Goal: Answer question/provide support: Share knowledge or assist other users

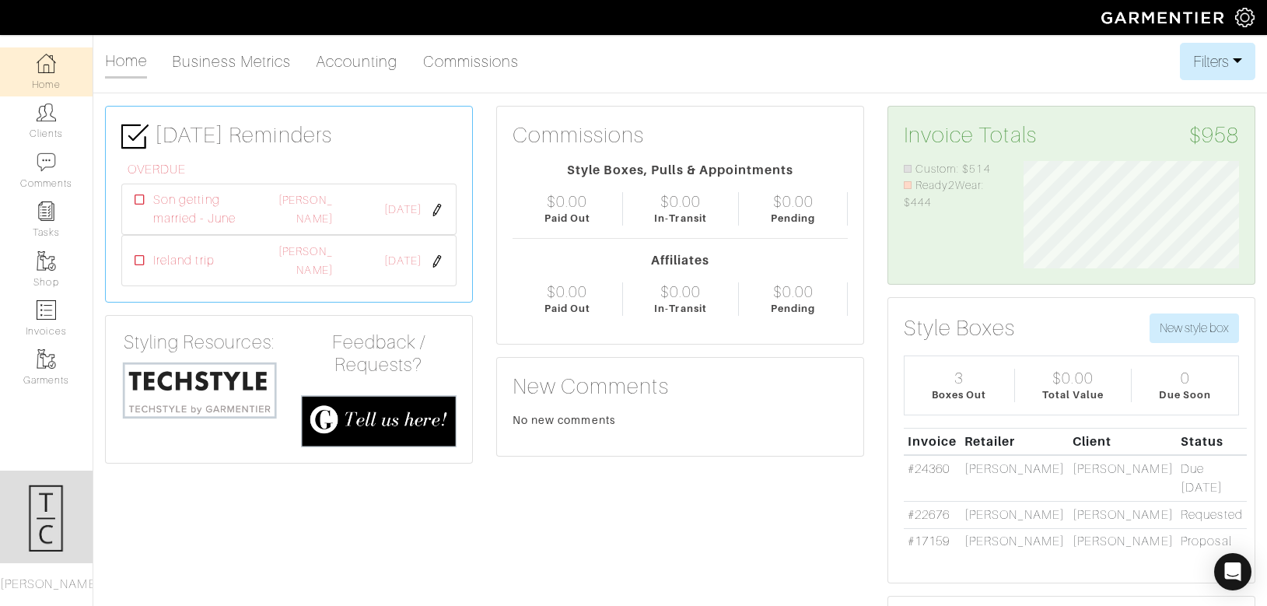
scroll to position [107, 240]
click at [1246, 20] on img at bounding box center [1244, 17] width 19 height 19
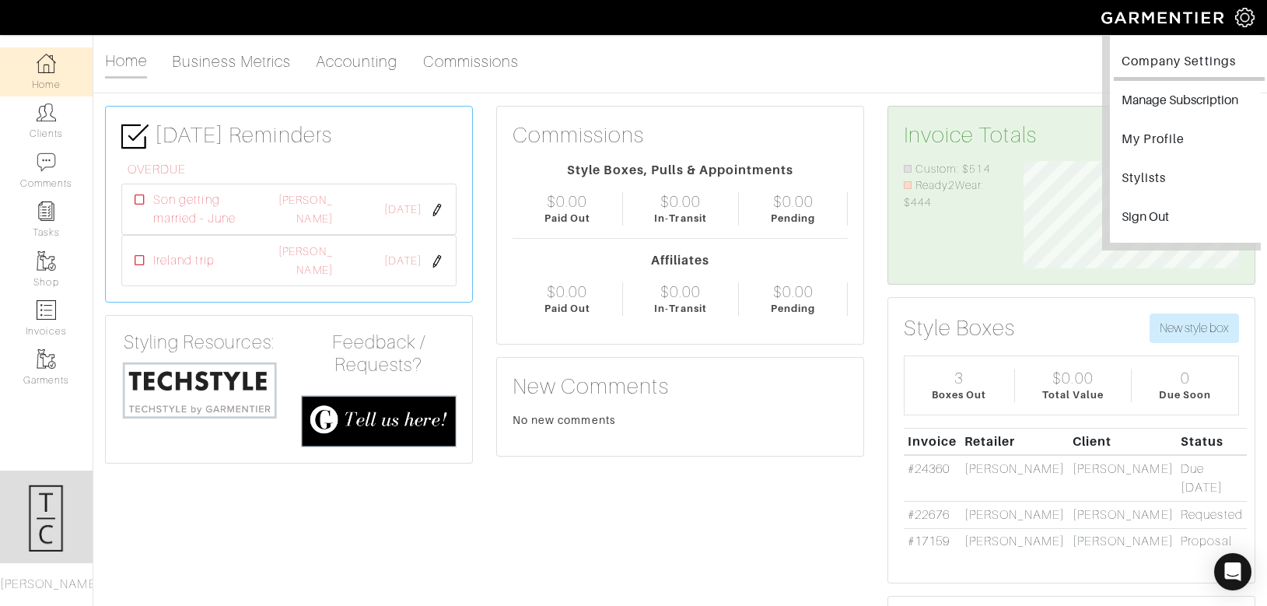
click at [1153, 53] on link "Company Settings" at bounding box center [1189, 63] width 151 height 35
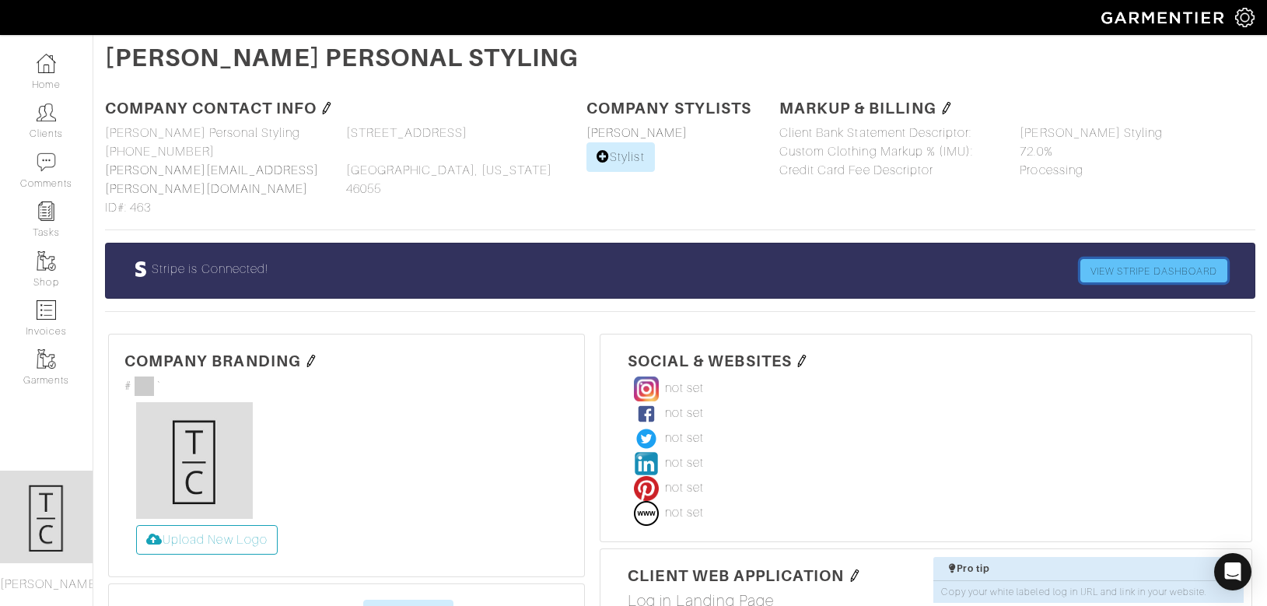
click at [1166, 259] on link "VIEW STRIPE DASHBOARD" at bounding box center [1153, 270] width 147 height 23
click at [1239, 564] on icon "Open Intercom Messenger" at bounding box center [1233, 572] width 26 height 26
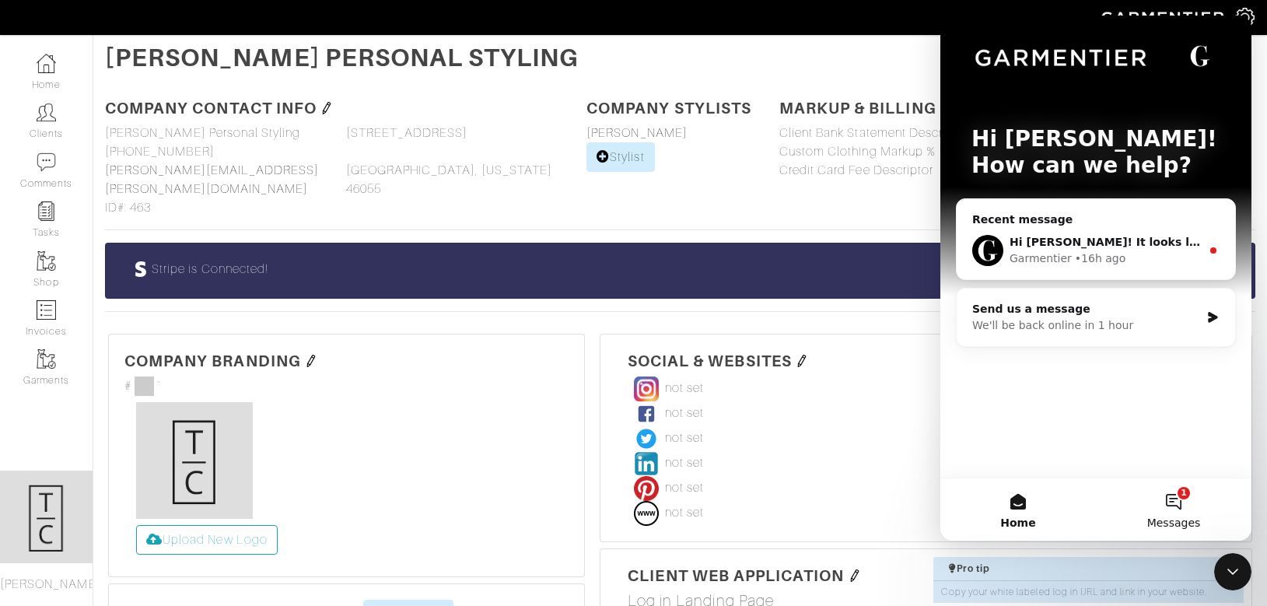
click at [1174, 503] on button "1 Messages" at bounding box center [1174, 509] width 156 height 62
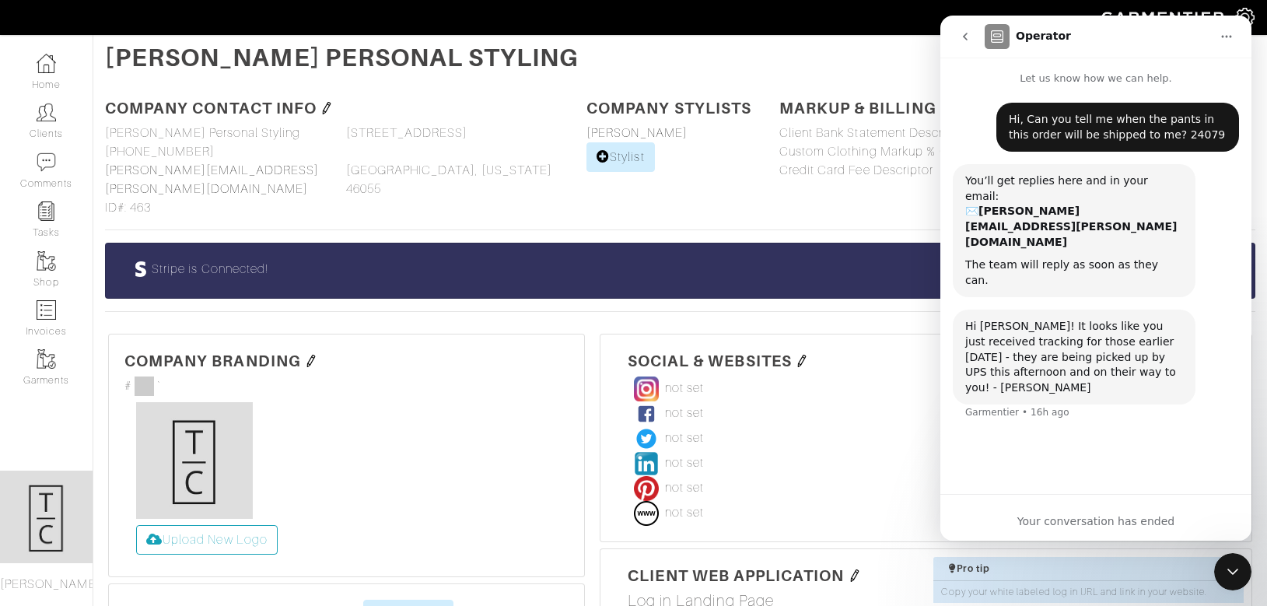
click at [1237, 573] on icon "Close Intercom Messenger" at bounding box center [1232, 571] width 19 height 19
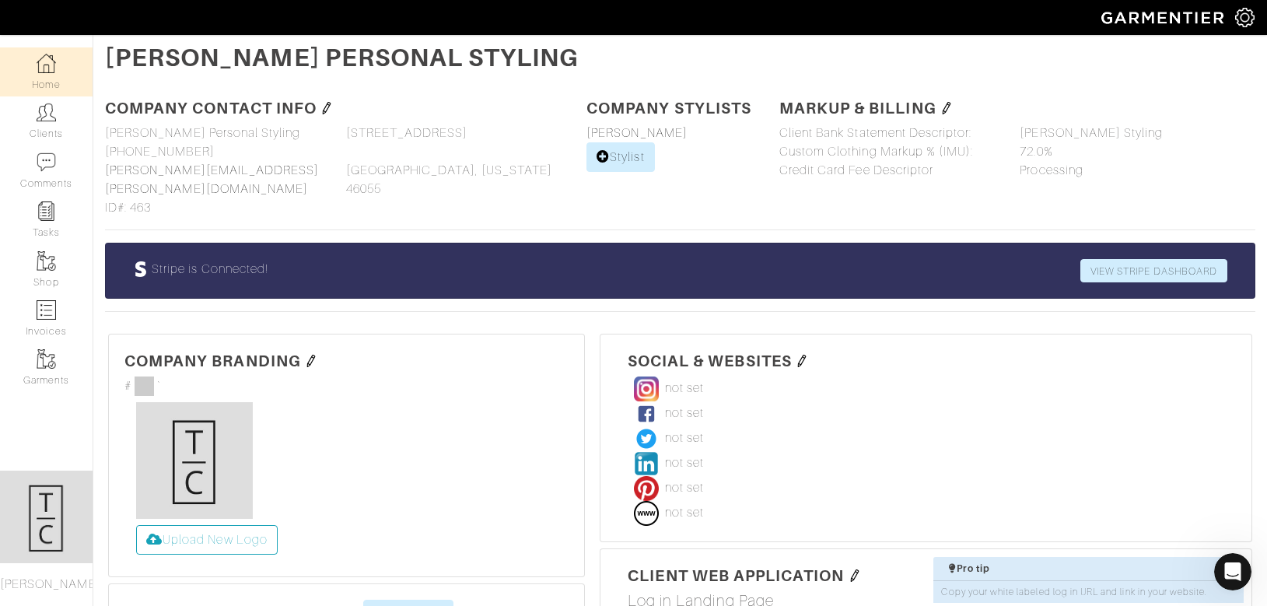
click at [48, 61] on img at bounding box center [46, 63] width 19 height 19
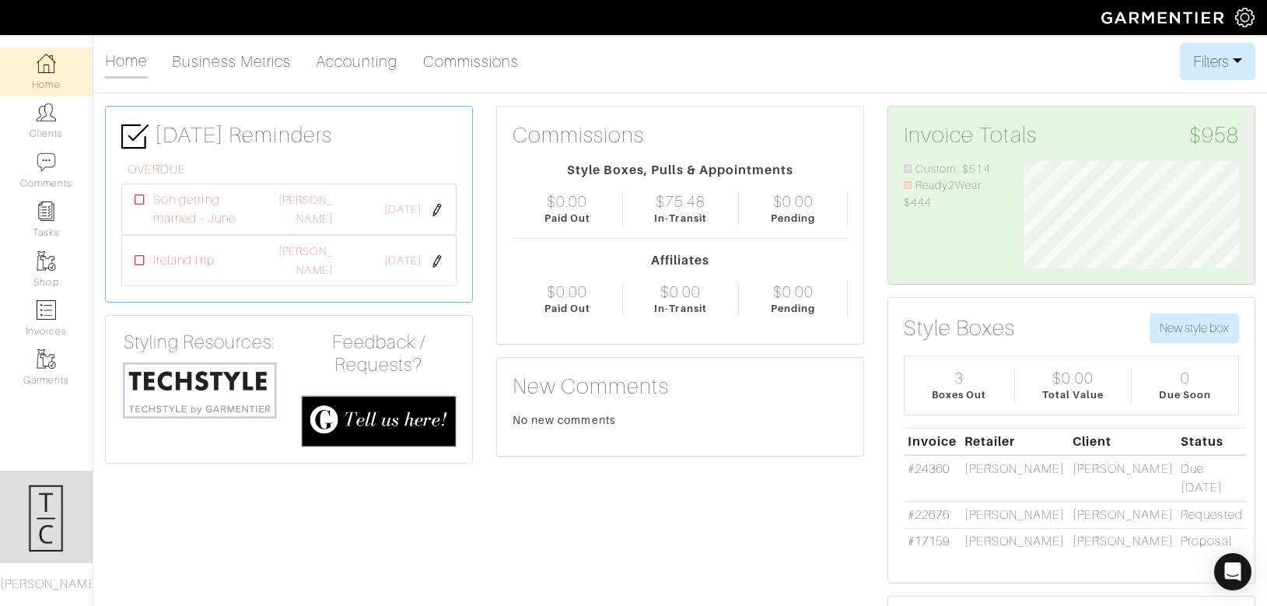
scroll to position [107, 240]
click at [56, 313] on link "Invoices" at bounding box center [46, 318] width 93 height 49
select select
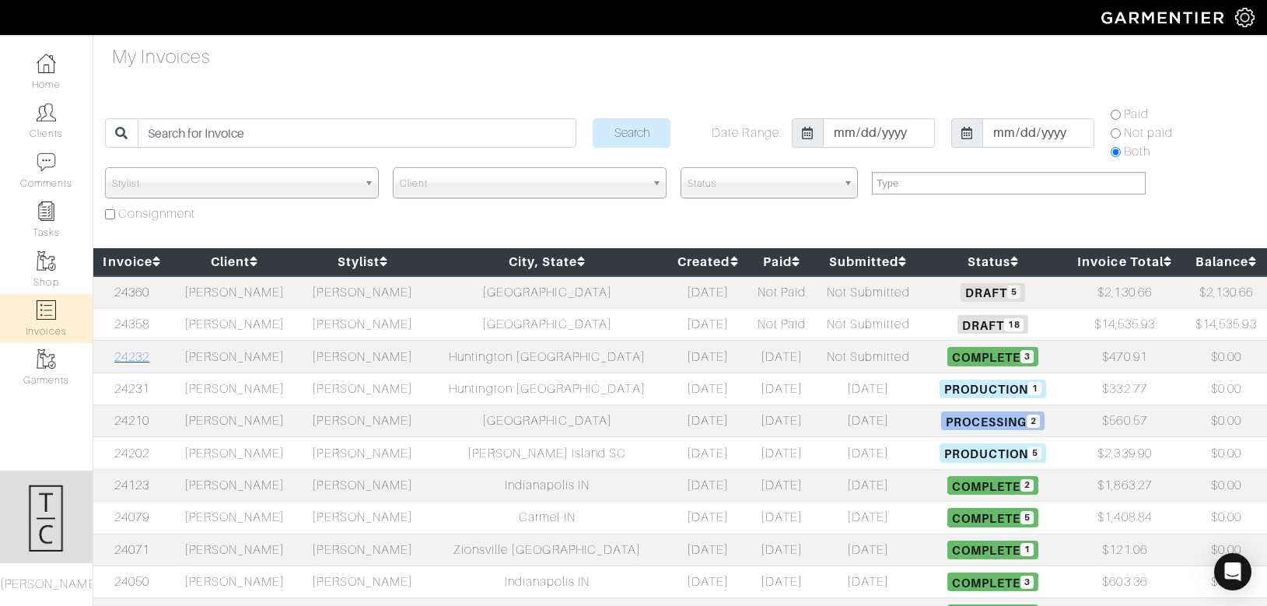
click at [130, 360] on link "24232" at bounding box center [131, 357] width 35 height 14
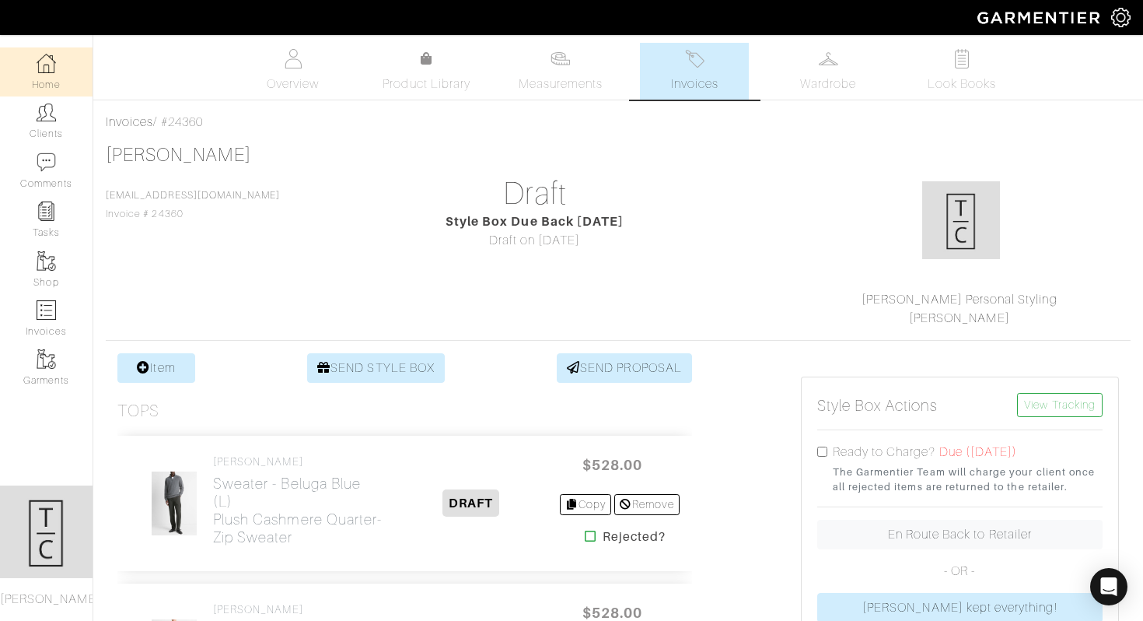
scroll to position [818, 0]
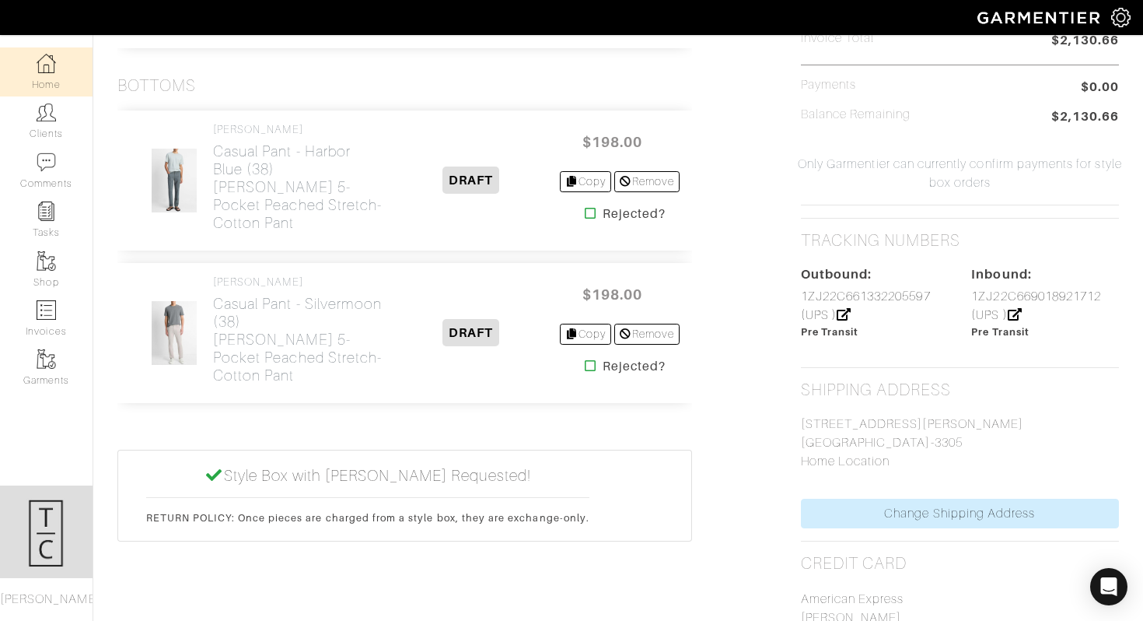
click at [54, 61] on img at bounding box center [46, 63] width 19 height 19
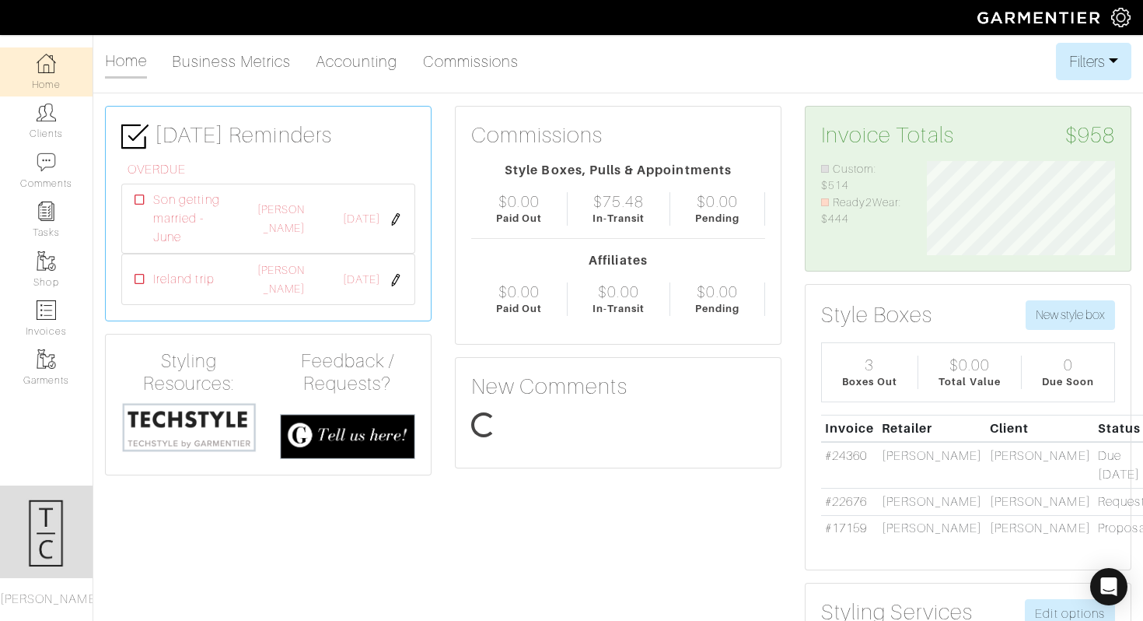
scroll to position [94, 212]
click at [40, 313] on img at bounding box center [46, 309] width 19 height 19
select select
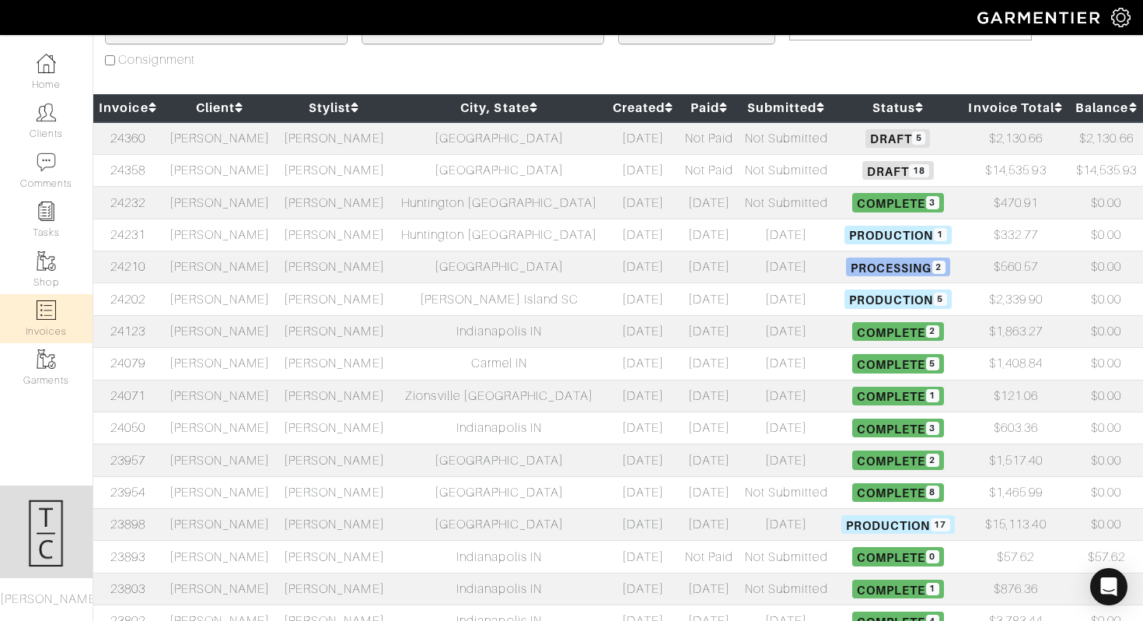
scroll to position [161, 0]
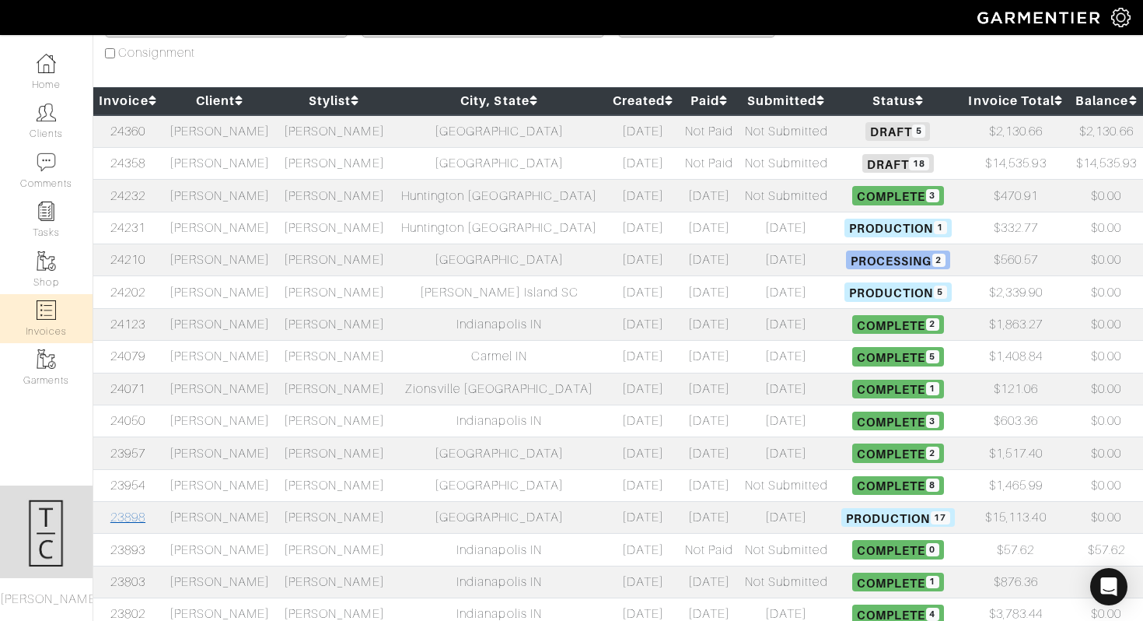
click at [142, 516] on link "23898" at bounding box center [127, 517] width 35 height 14
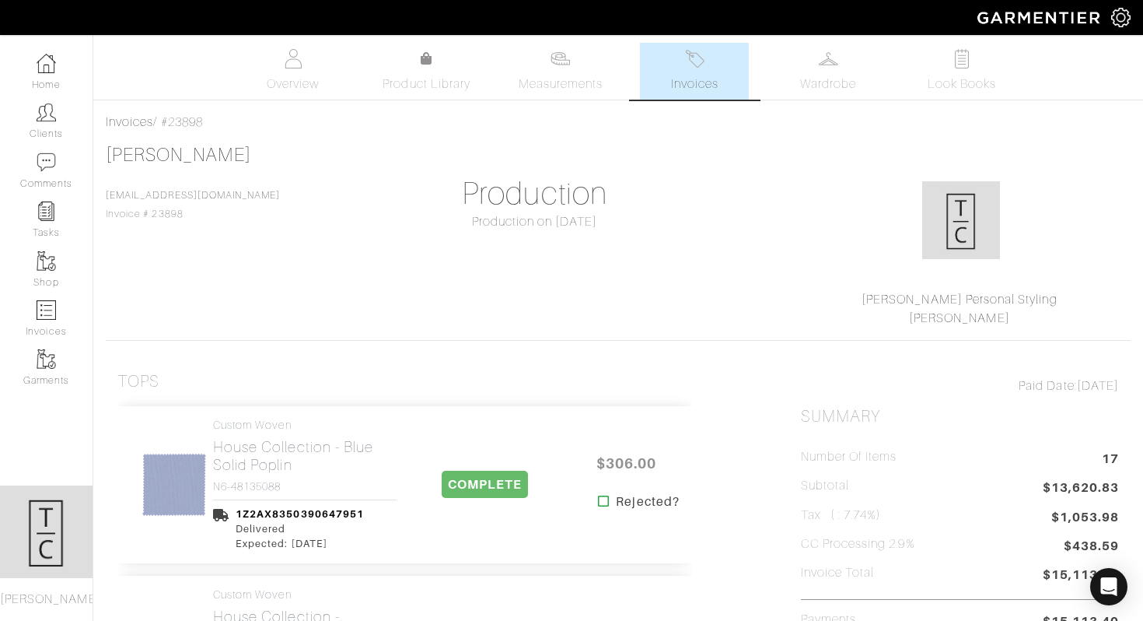
click at [716, 59] on link "Invoices" at bounding box center [694, 71] width 109 height 57
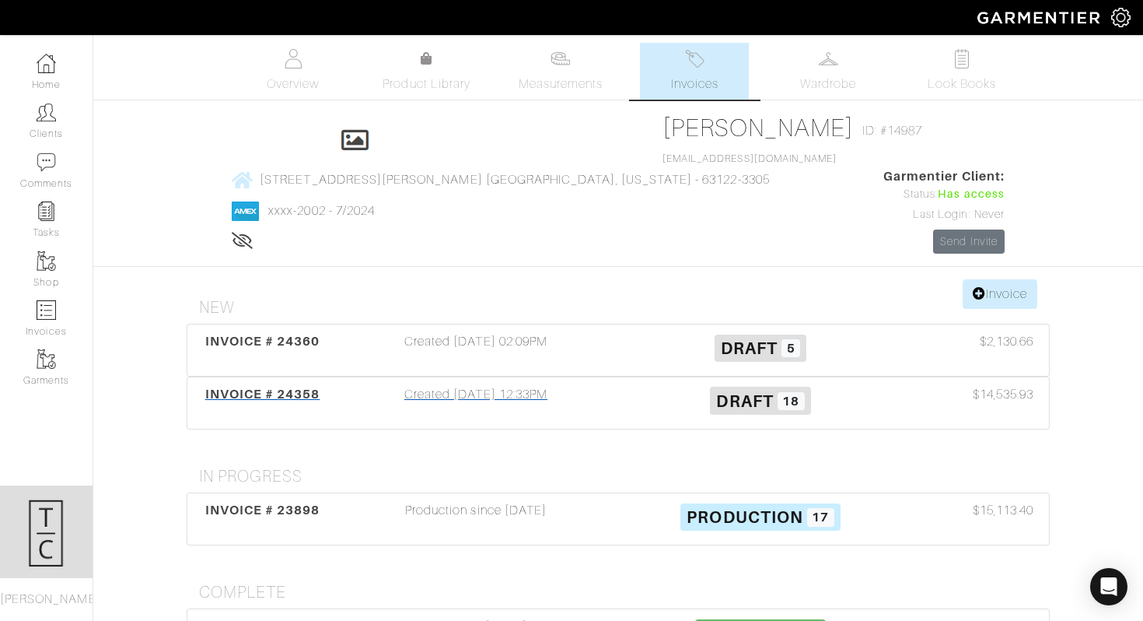
click at [268, 387] on span "INVOICE # 24358" at bounding box center [262, 394] width 115 height 15
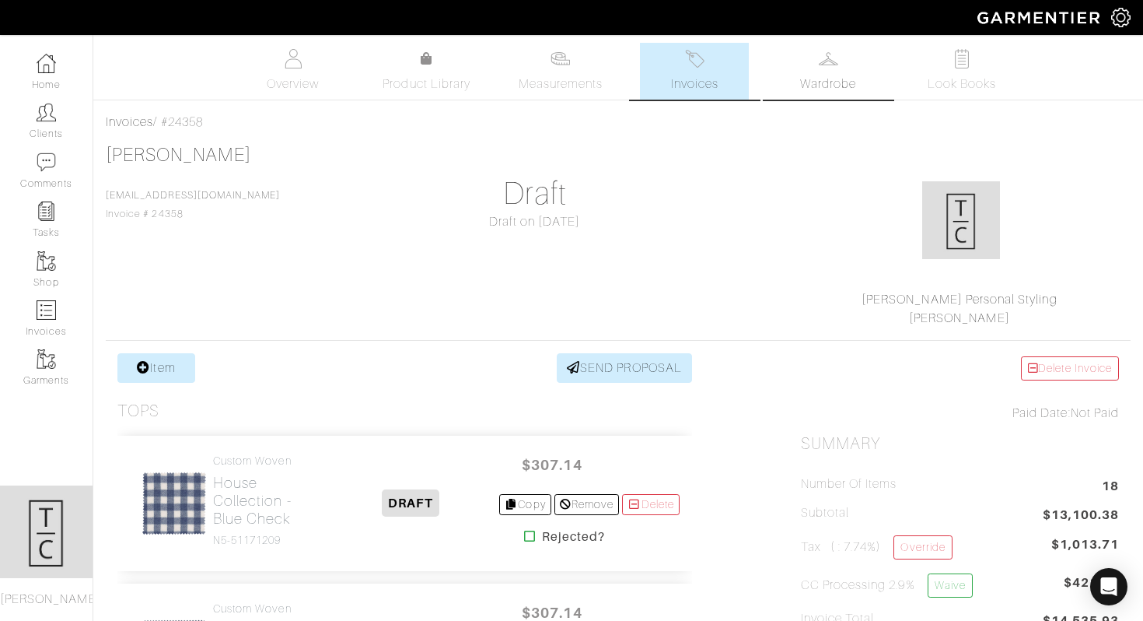
click at [834, 72] on link "Wardrobe" at bounding box center [828, 71] width 109 height 57
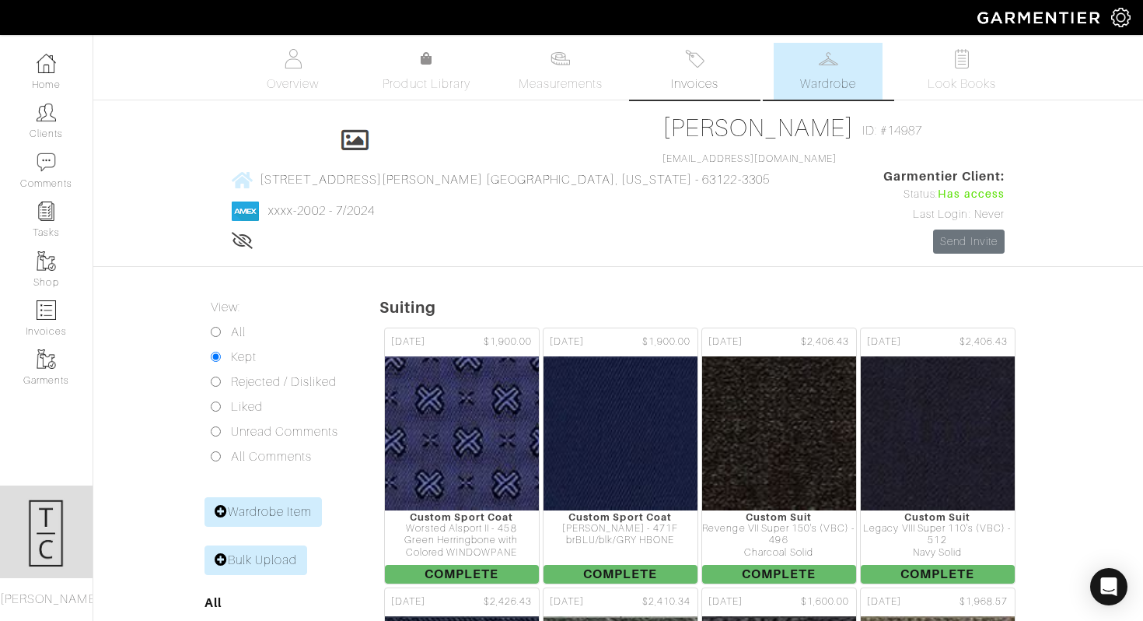
click at [691, 93] on link "Invoices" at bounding box center [694, 71] width 109 height 57
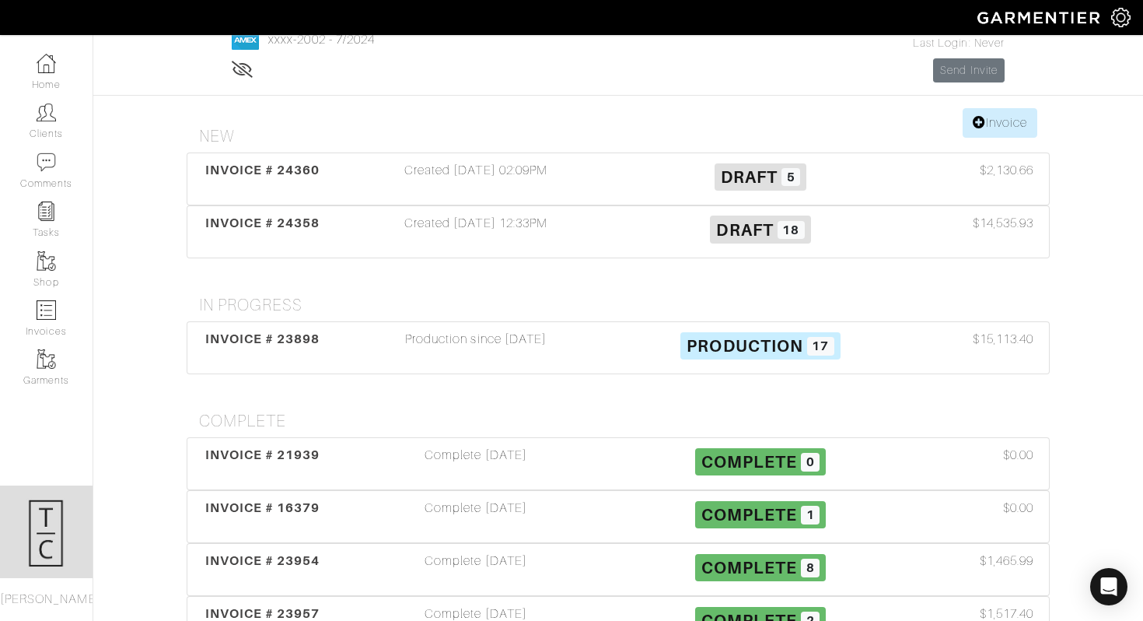
scroll to position [178, 0]
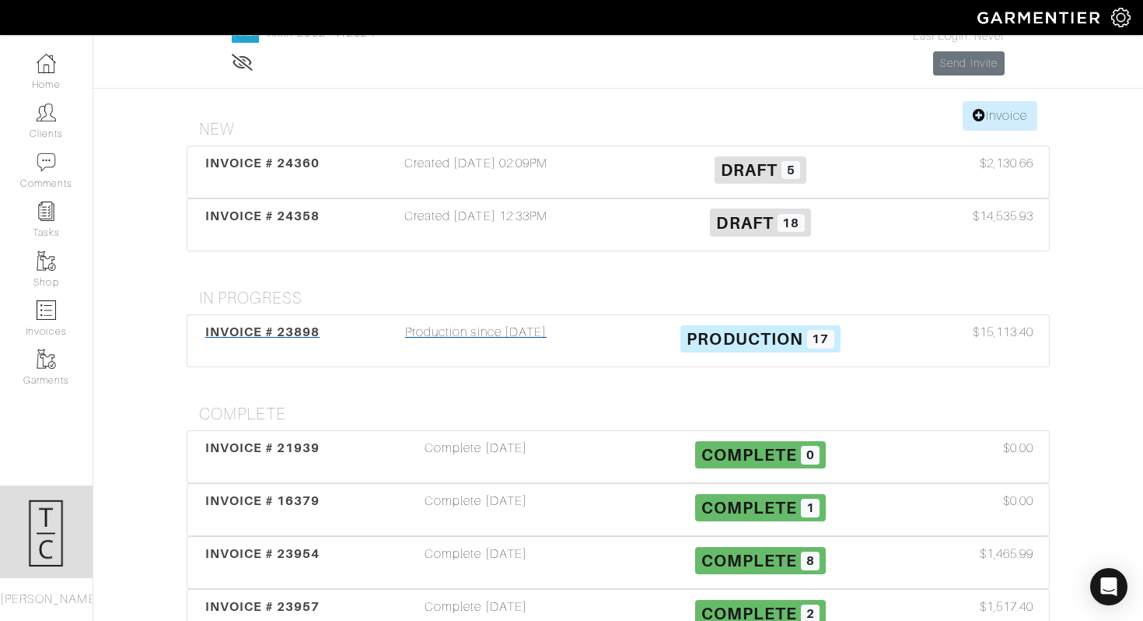
click at [515, 323] on div "Production since [DATE]" at bounding box center [476, 341] width 285 height 36
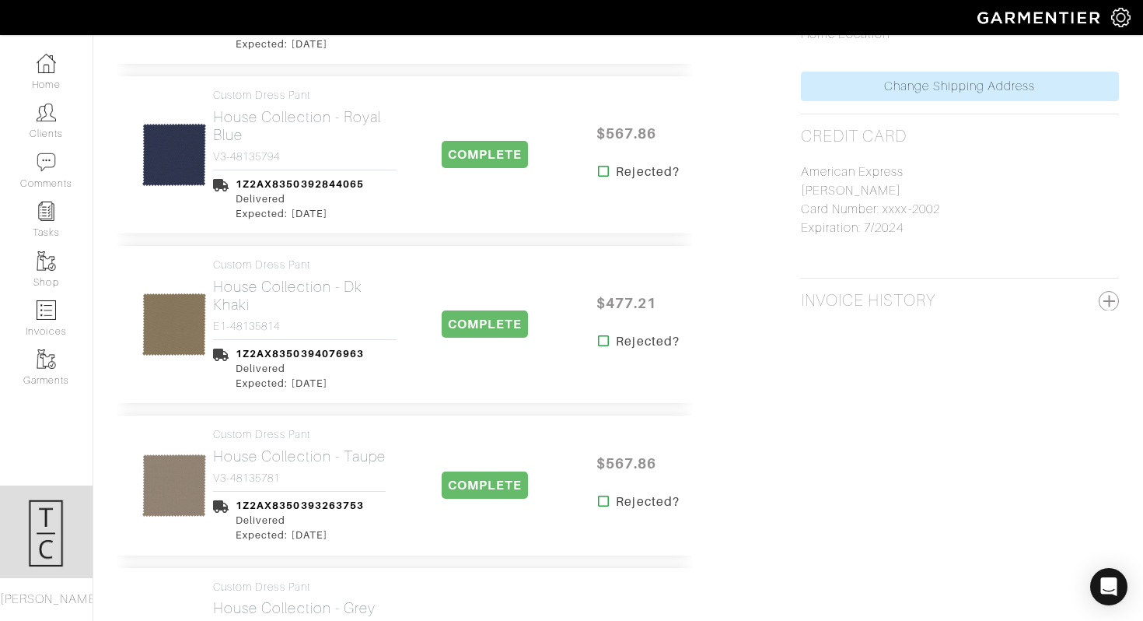
scroll to position [1657, 0]
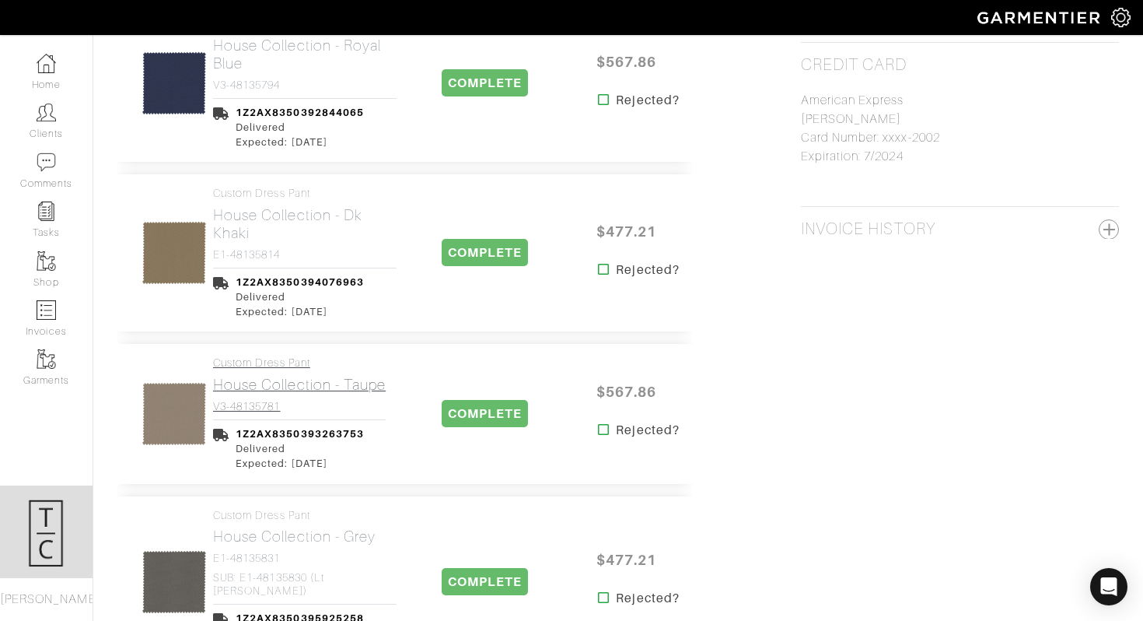
click at [331, 376] on h2 "House Collection - Taupe" at bounding box center [299, 385] width 173 height 18
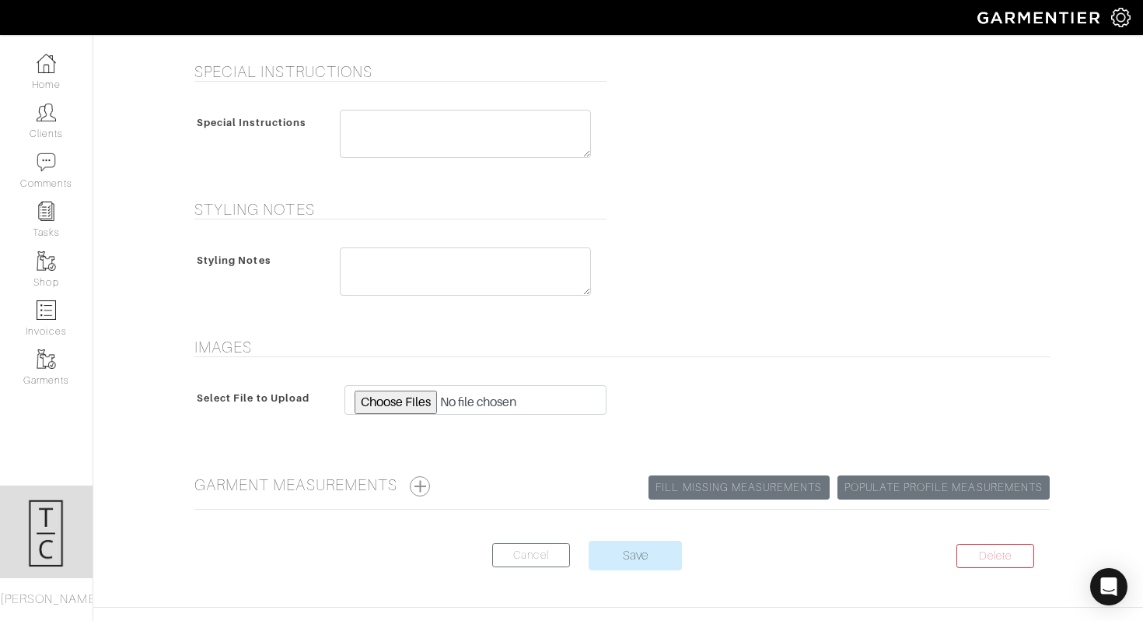
scroll to position [636, 0]
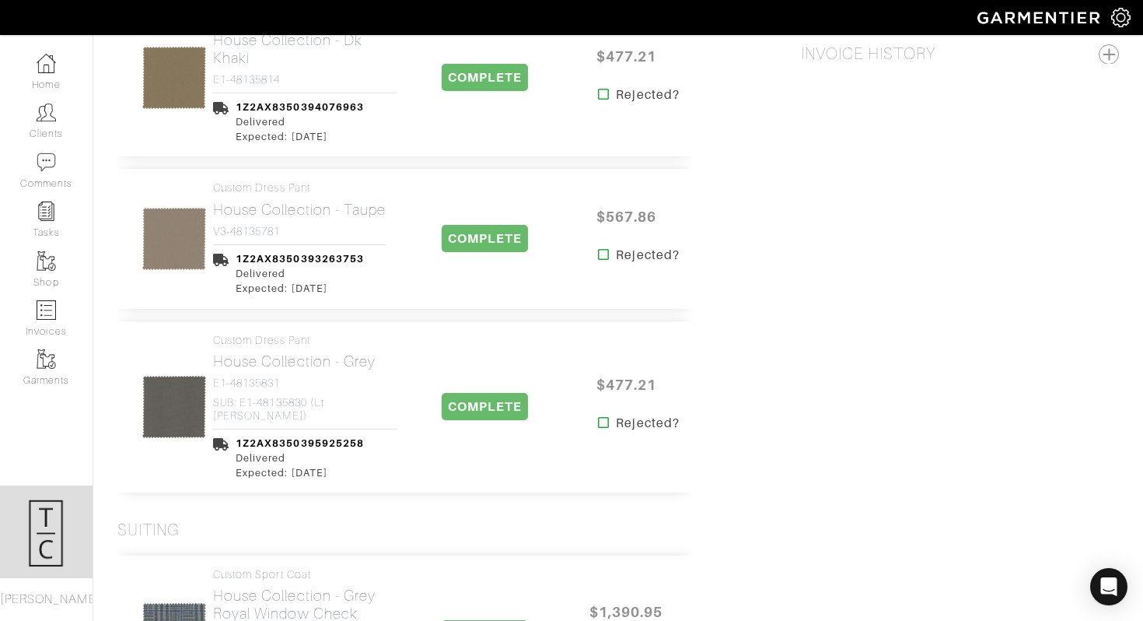
scroll to position [1838, 0]
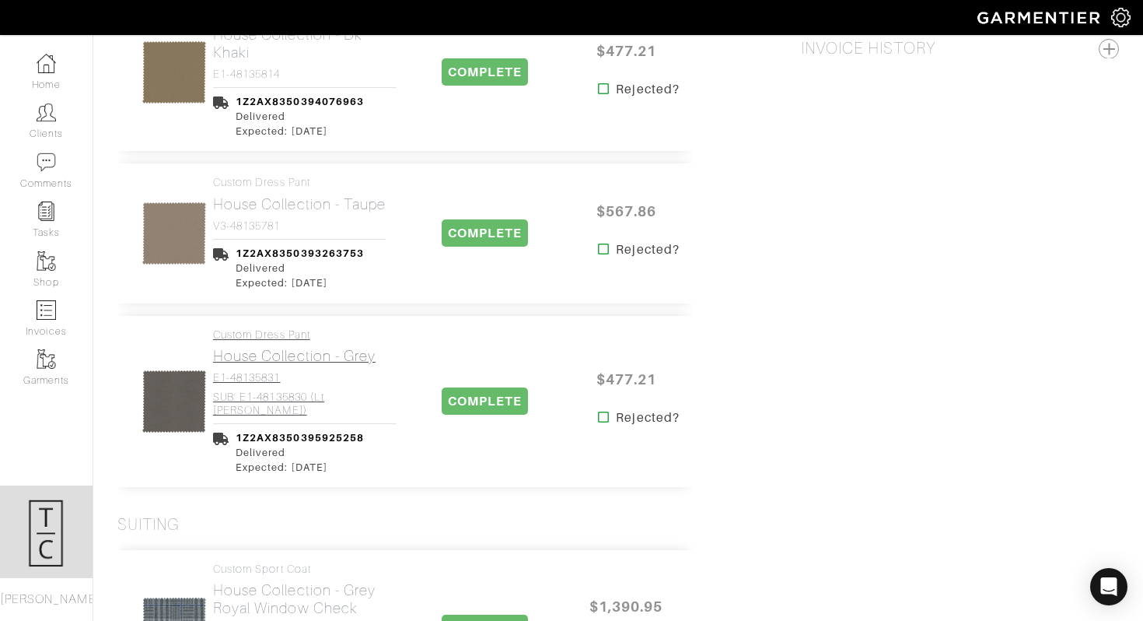
click at [273, 347] on h2 "House Collection - Grey" at bounding box center [305, 356] width 184 height 18
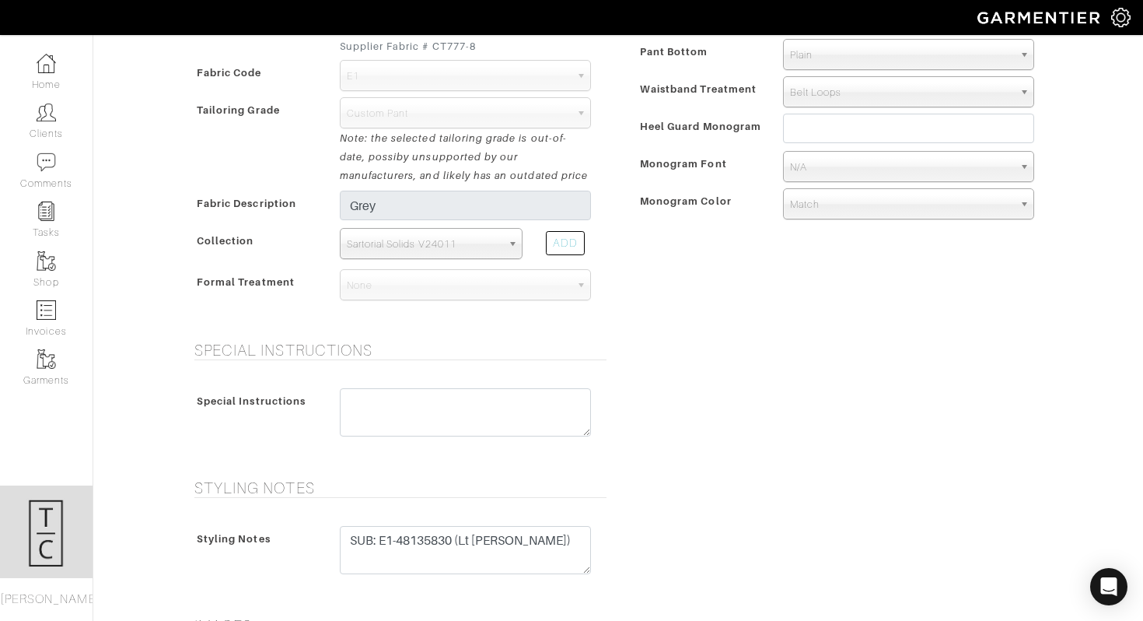
scroll to position [492, 0]
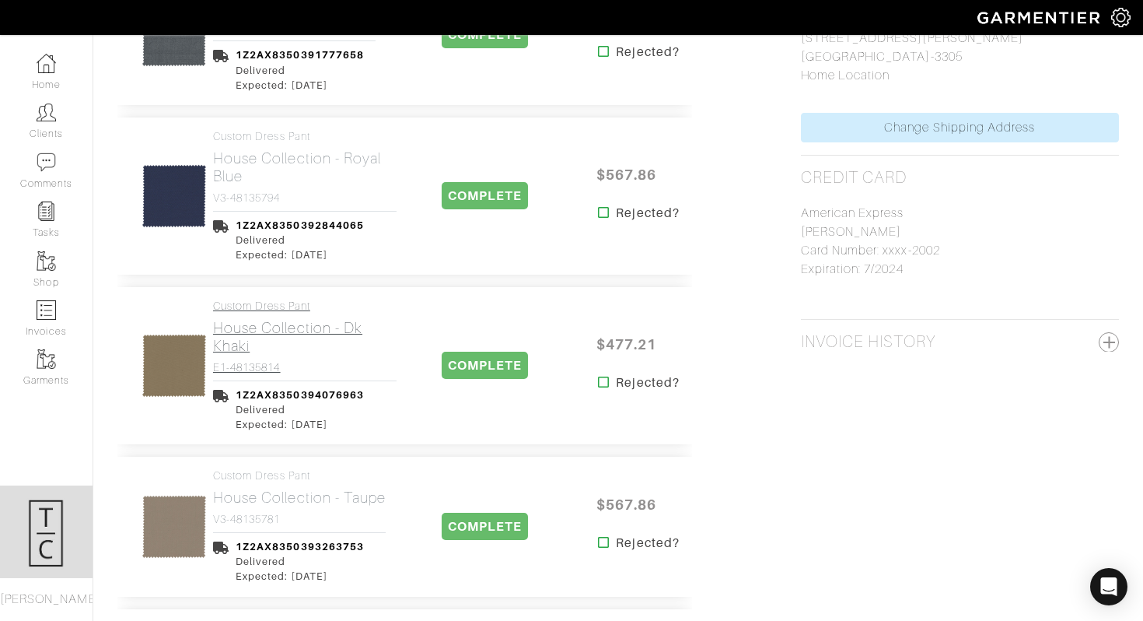
scroll to position [1545, 0]
click at [256, 149] on h2 "House Collection - Royal Blue" at bounding box center [305, 167] width 184 height 36
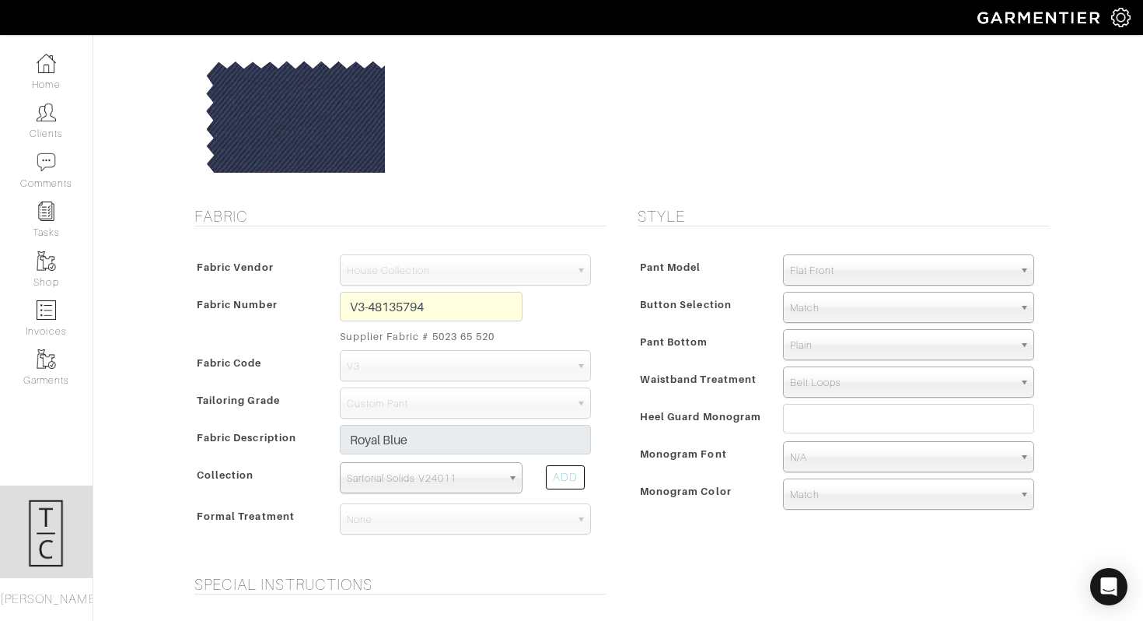
scroll to position [1, 0]
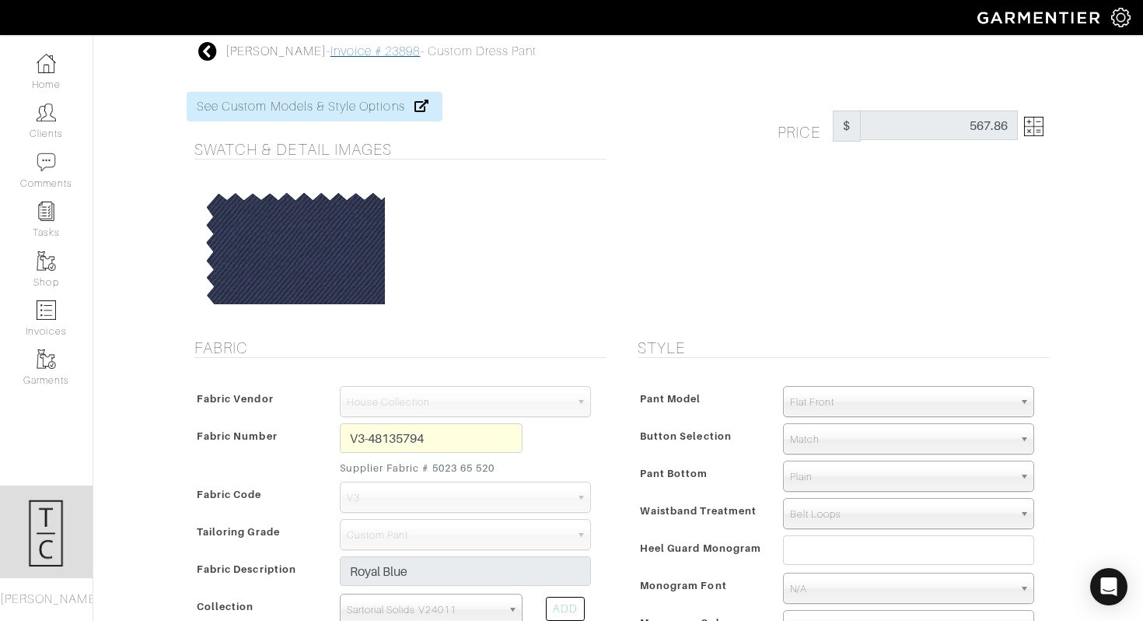
click at [331, 53] on link "Invoice # 23898" at bounding box center [376, 51] width 90 height 14
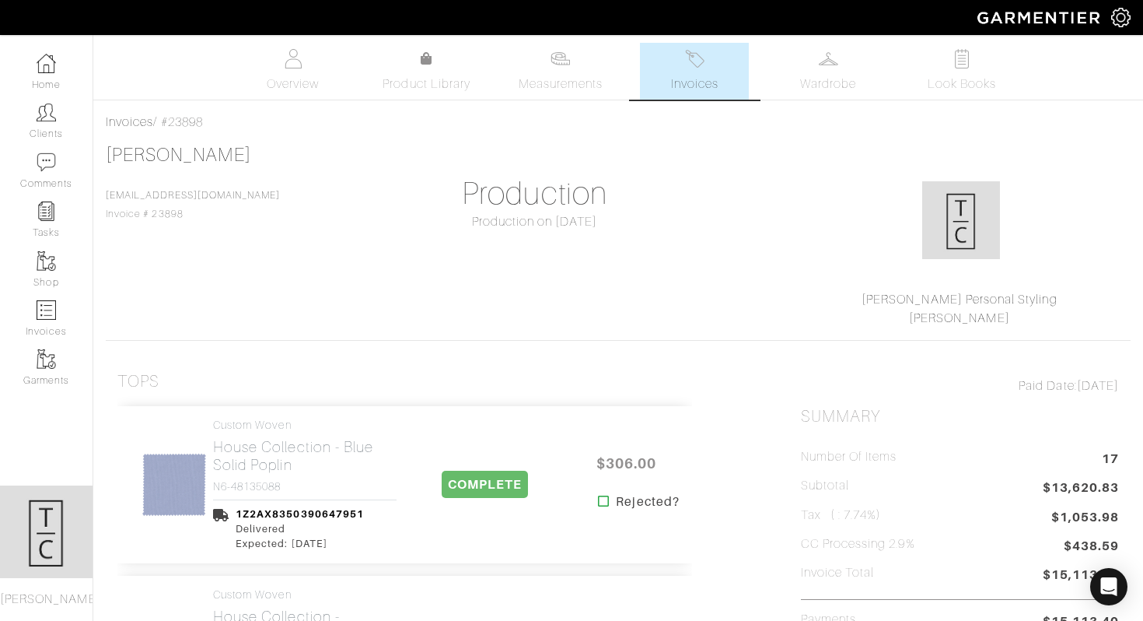
click at [687, 89] on span "Invoices" at bounding box center [694, 84] width 47 height 19
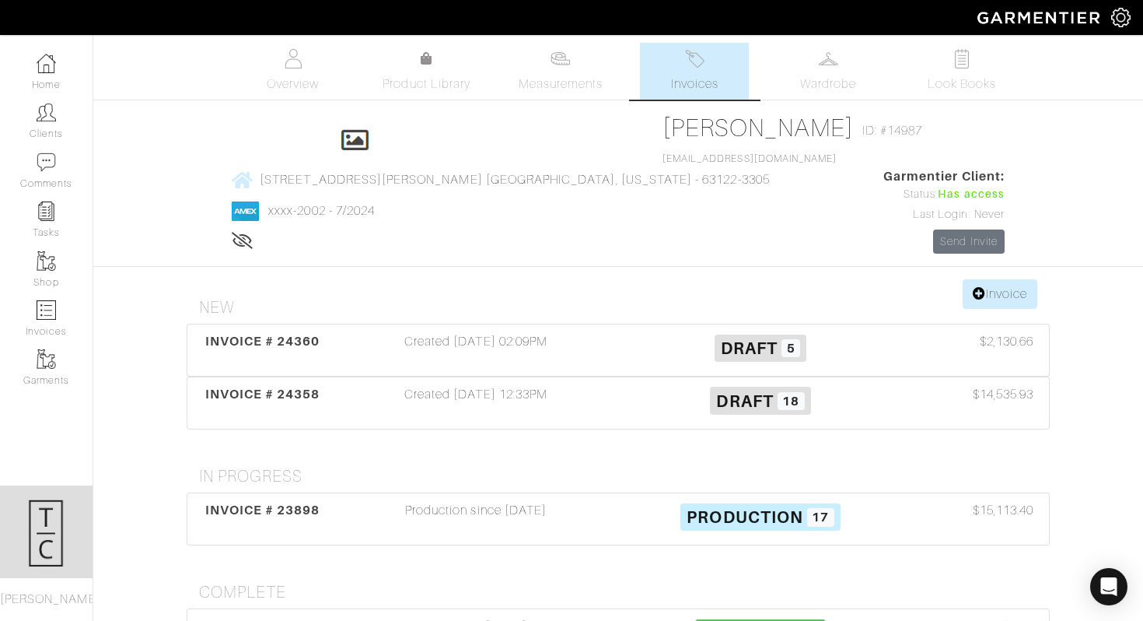
click at [254, 234] on icon at bounding box center [243, 240] width 22 height 12
click at [251, 234] on icon at bounding box center [241, 240] width 19 height 12
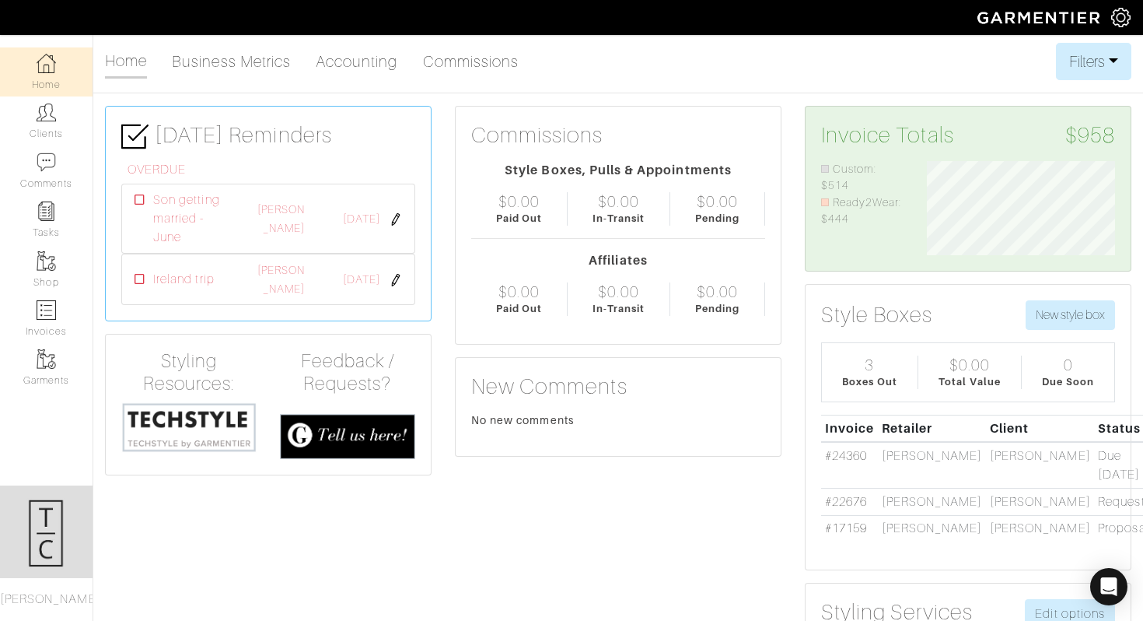
scroll to position [94, 212]
click at [51, 79] on link "Home" at bounding box center [46, 71] width 93 height 49
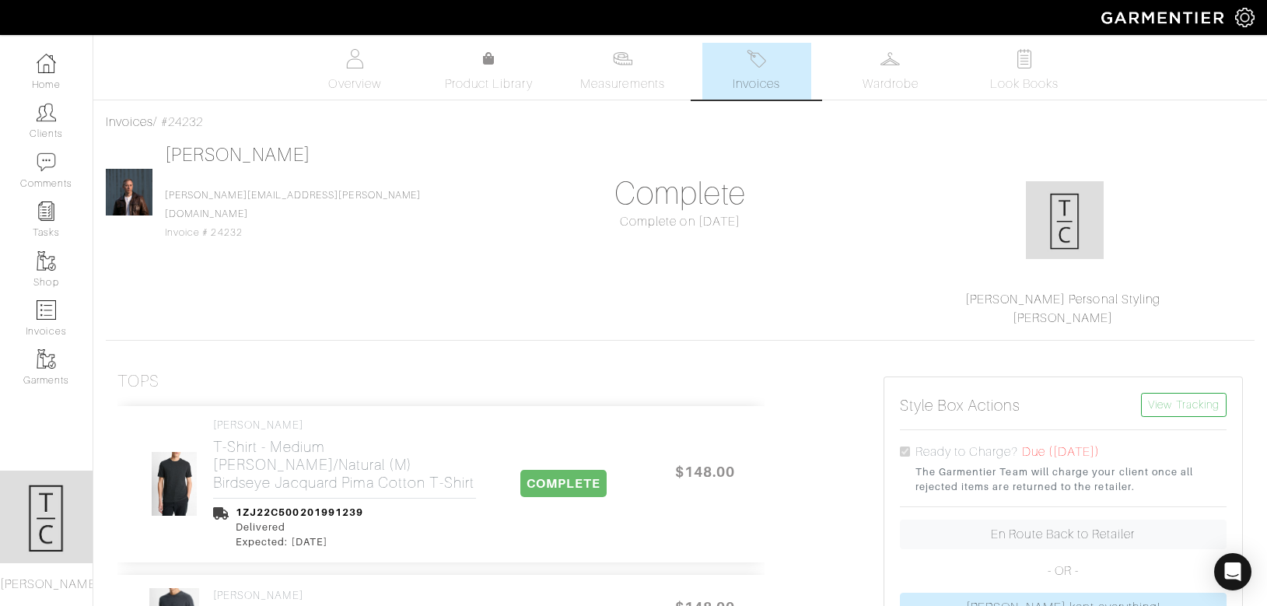
click at [197, 122] on div "Invoices / #24232" at bounding box center [680, 122] width 1149 height 19
copy div "24232"
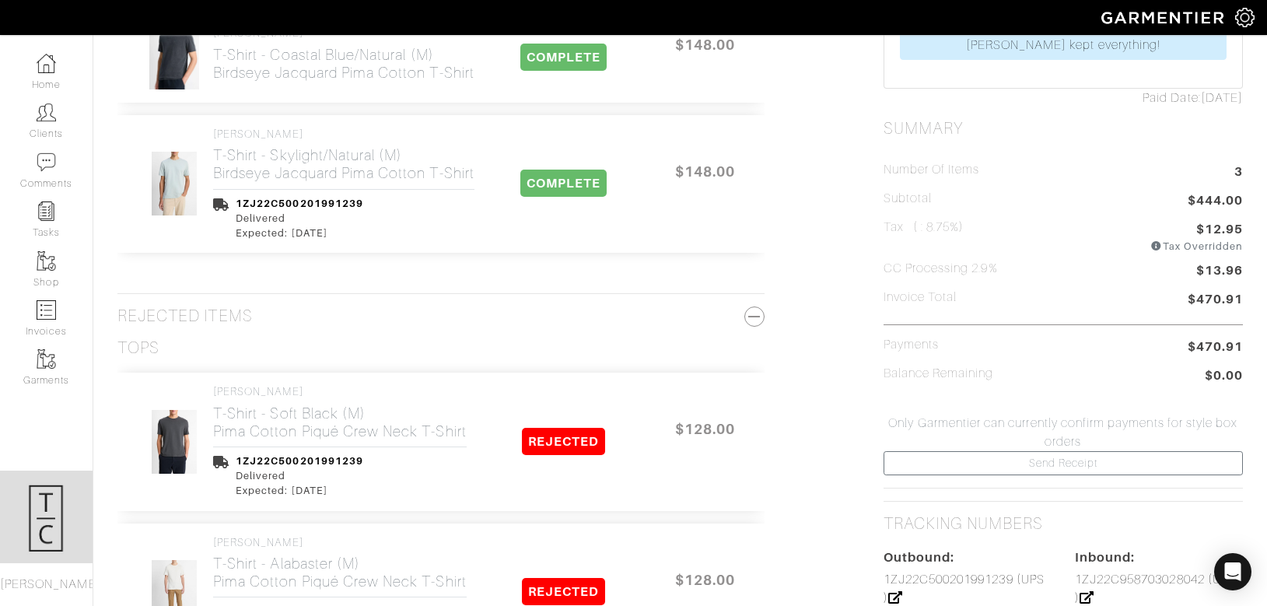
scroll to position [639, 0]
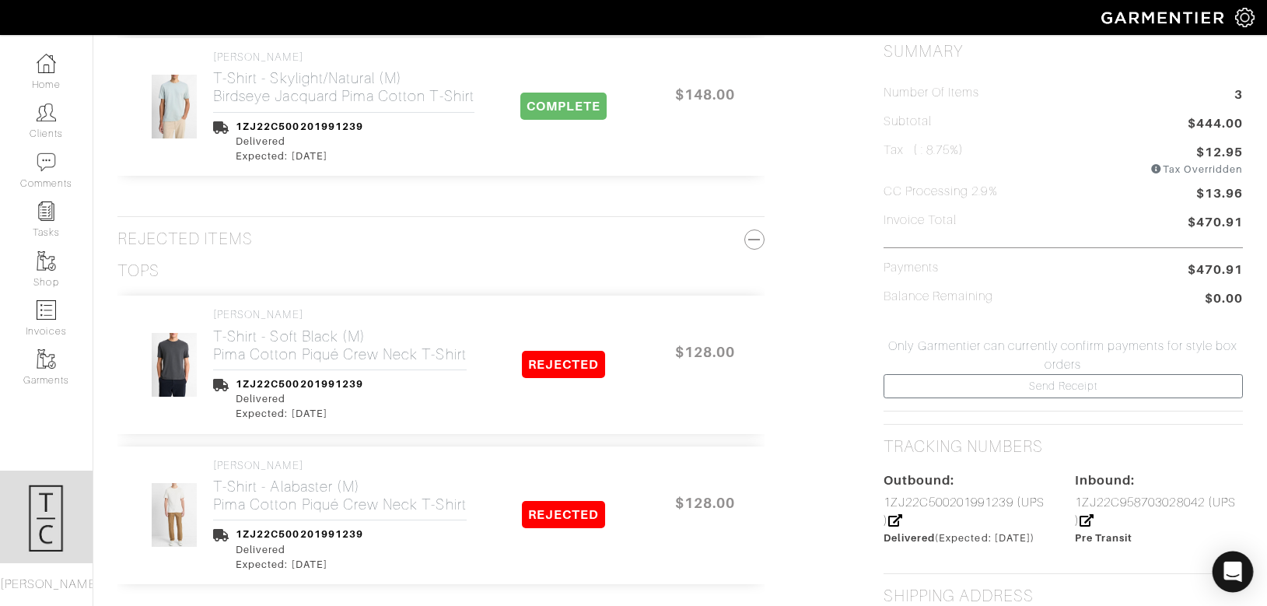
click at [1221, 579] on div "Open Intercom Messenger" at bounding box center [1232, 571] width 41 height 41
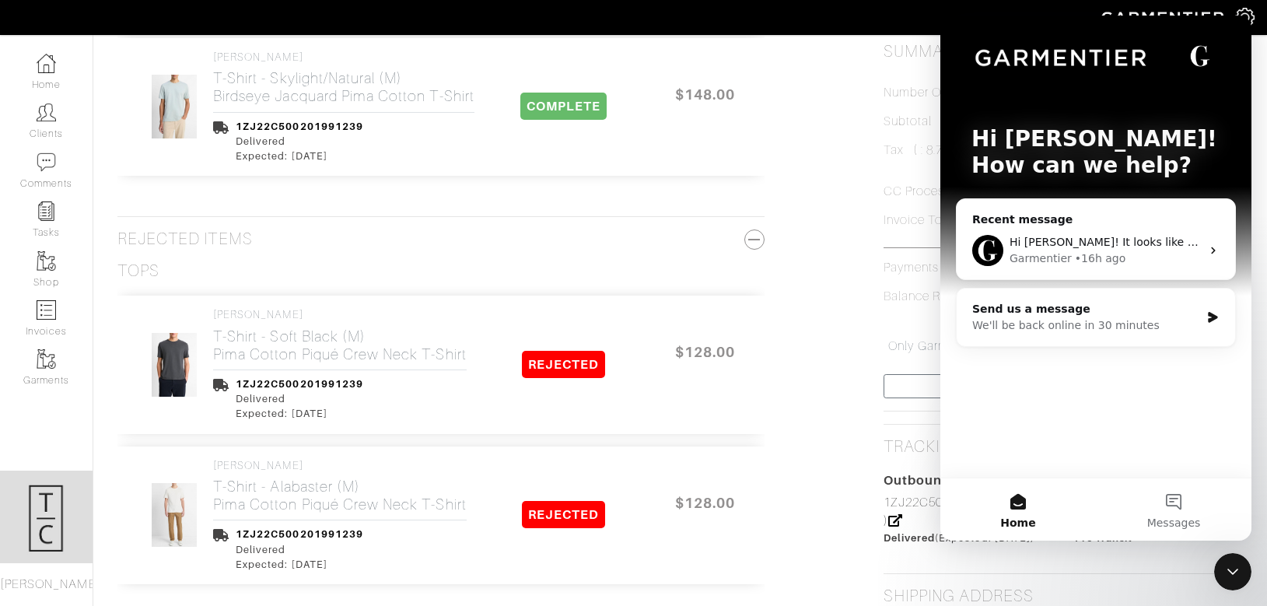
scroll to position [0, 0]
click at [1224, 577] on icon "Close Intercom Messenger" at bounding box center [1232, 571] width 19 height 19
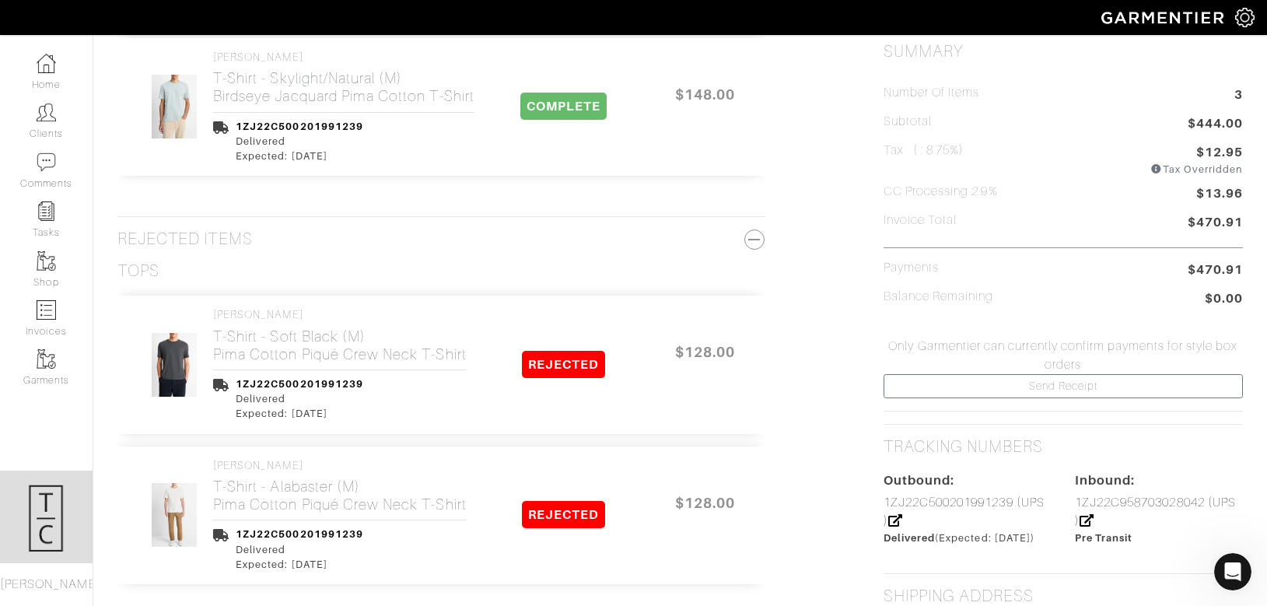
click at [1237, 577] on icon "Open Intercom Messenger" at bounding box center [1233, 572] width 26 height 26
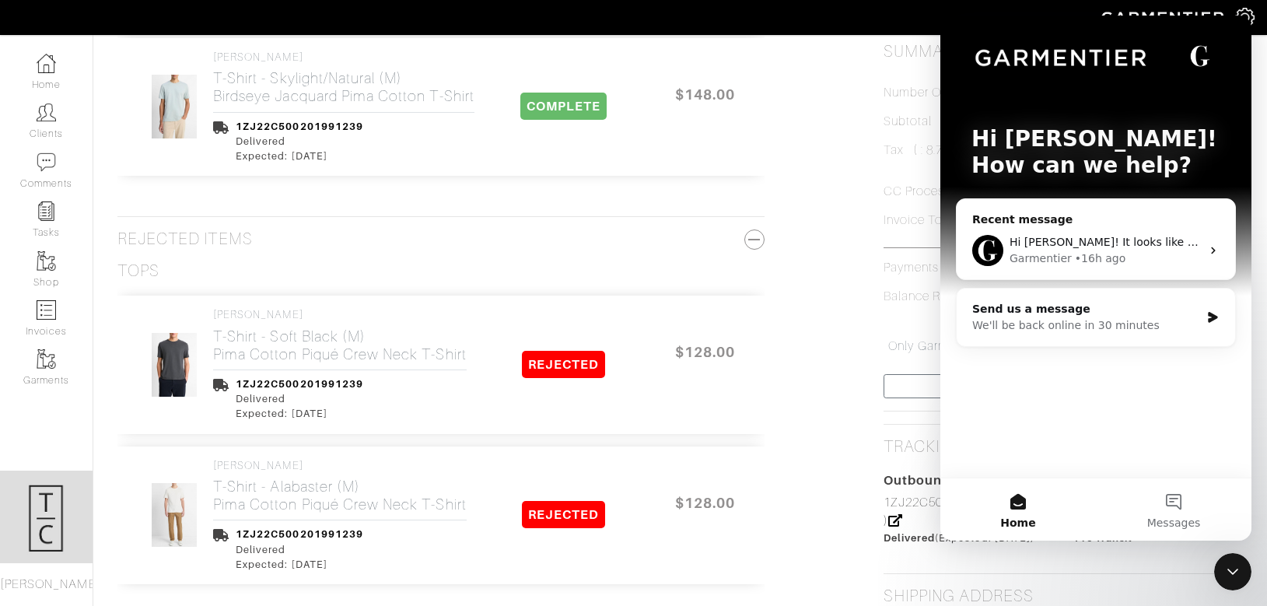
click at [1102, 254] on div "• 16h ago" at bounding box center [1100, 258] width 51 height 16
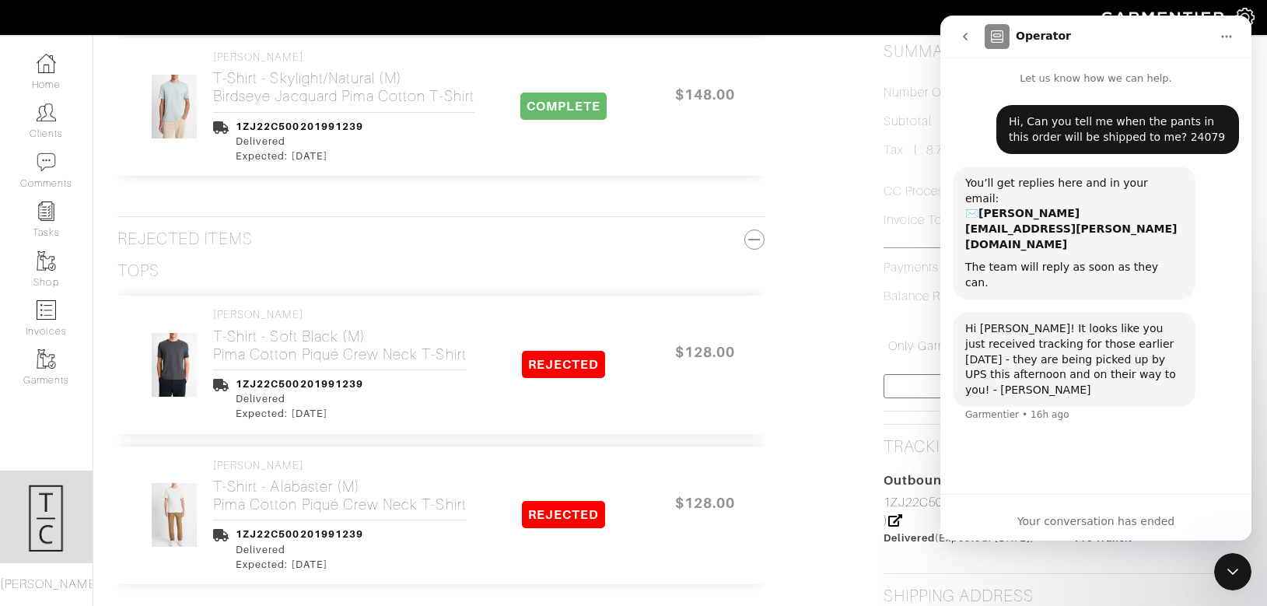
click at [1055, 526] on div "Your conversation has ended" at bounding box center [1095, 521] width 311 height 16
click at [1051, 523] on div "Your conversation has ended" at bounding box center [1095, 521] width 311 height 16
click at [969, 41] on icon "go back" at bounding box center [965, 36] width 12 height 12
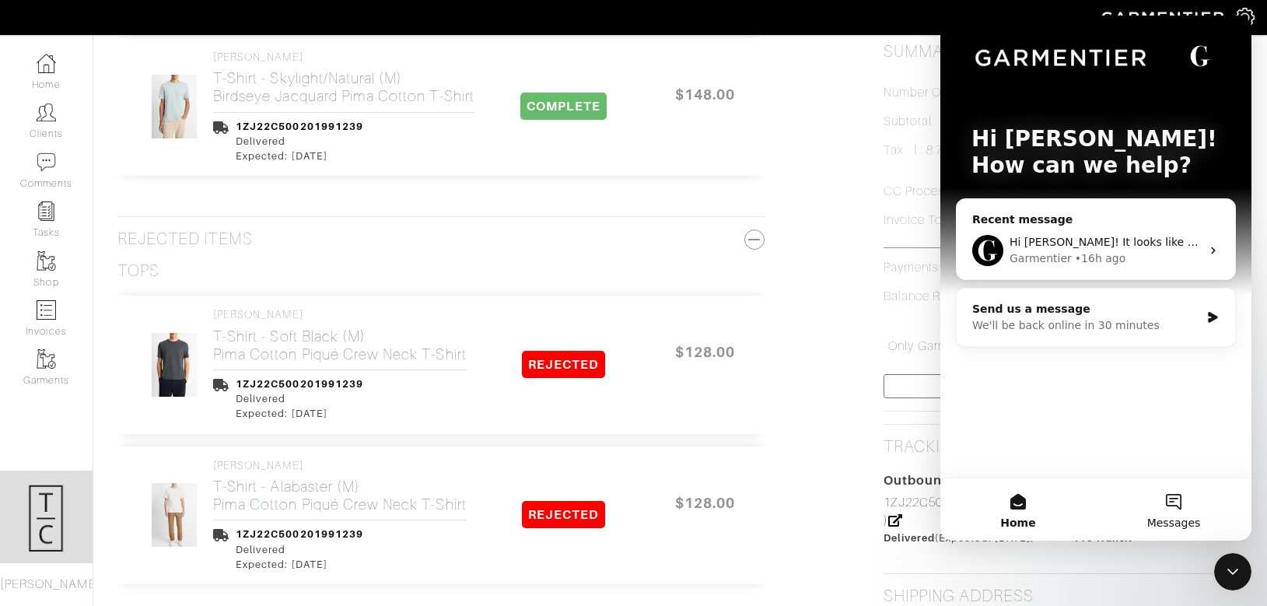
click at [1170, 493] on button "Messages" at bounding box center [1174, 509] width 156 height 62
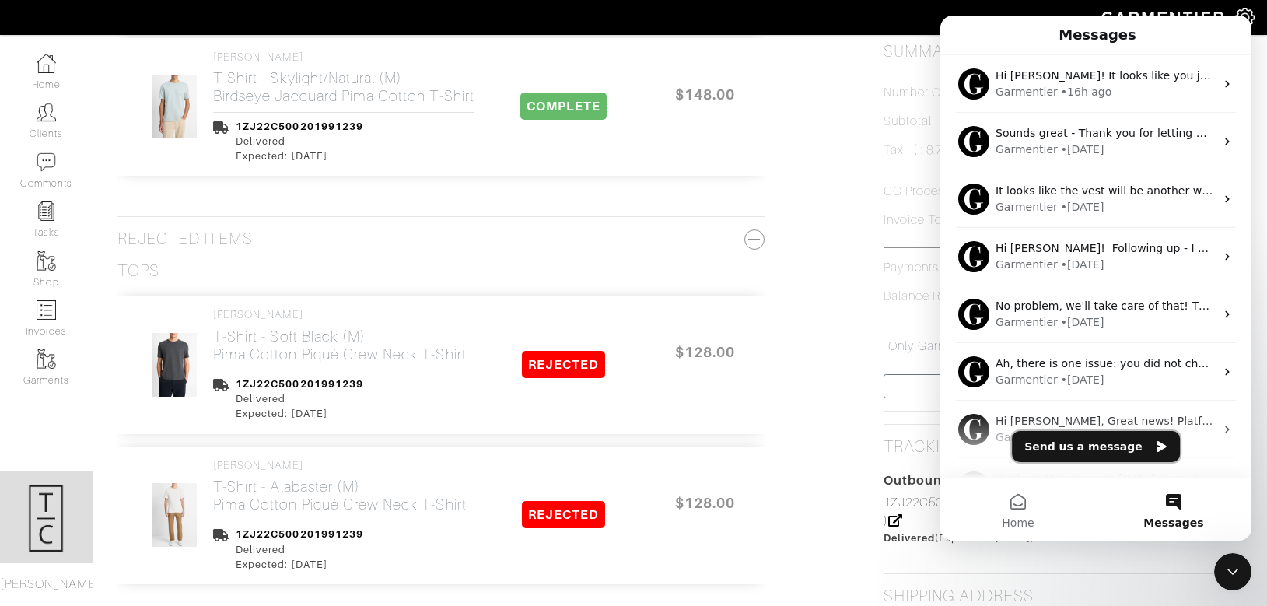
click at [1141, 453] on button "Send us a message" at bounding box center [1096, 446] width 168 height 31
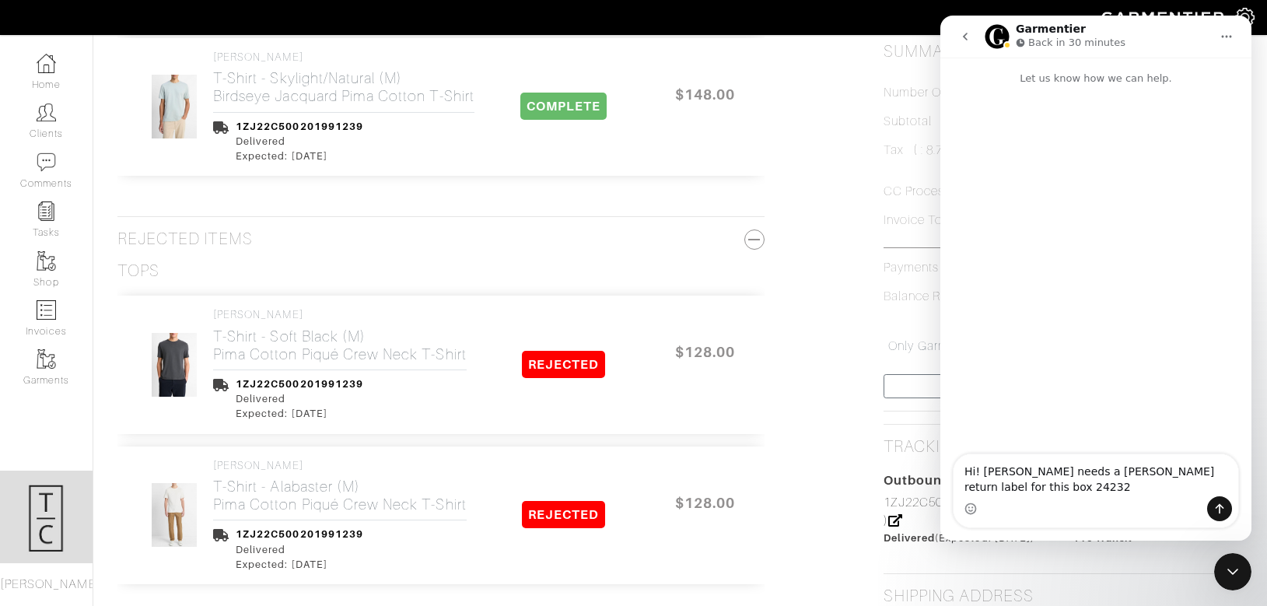
type textarea "Hi! Ken Britz needs a vince return label for this box 24232"
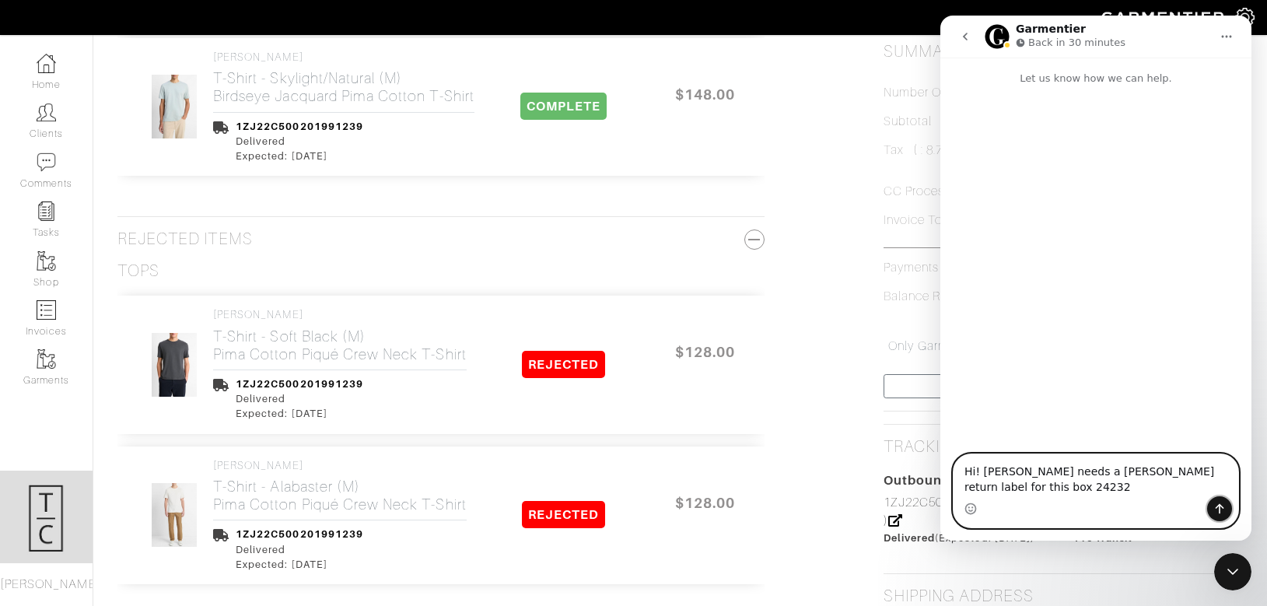
click at [1216, 509] on icon "Send a message…" at bounding box center [1219, 508] width 12 height 12
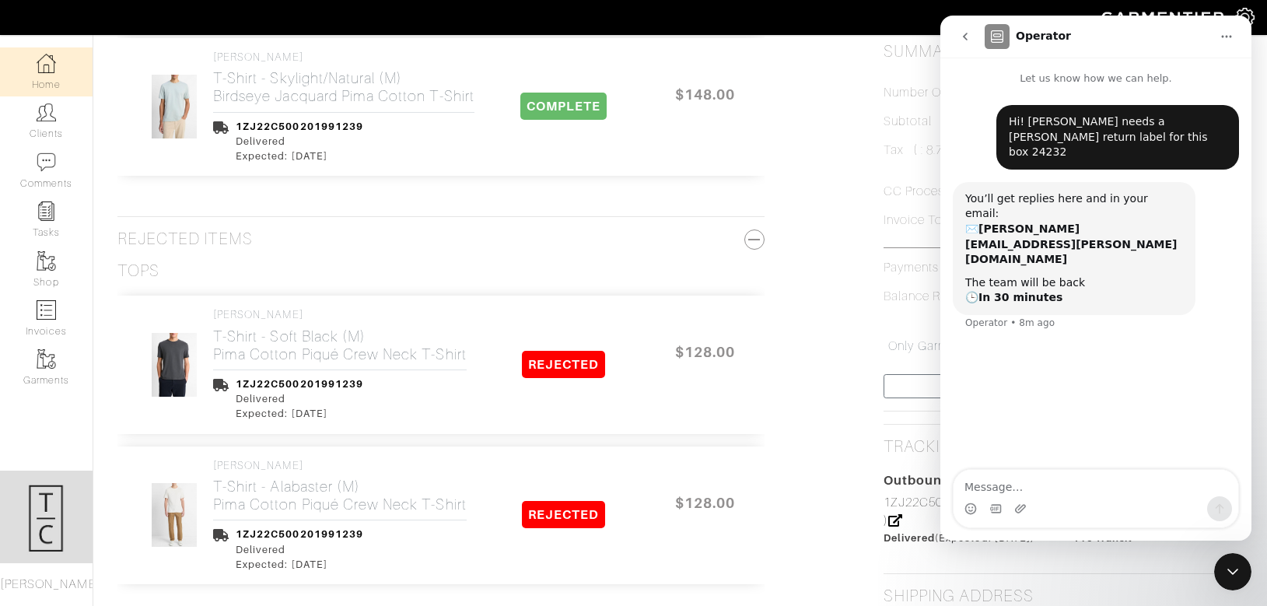
click at [64, 71] on link "Home" at bounding box center [46, 71] width 93 height 49
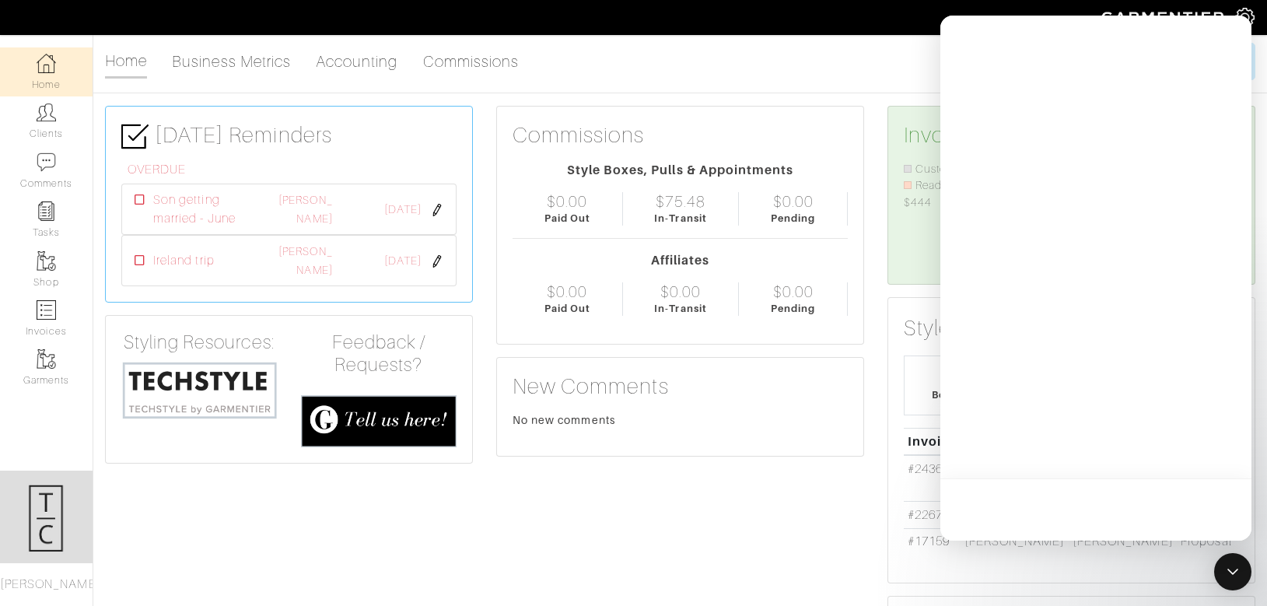
click at [64, 71] on link "Home" at bounding box center [46, 71] width 93 height 49
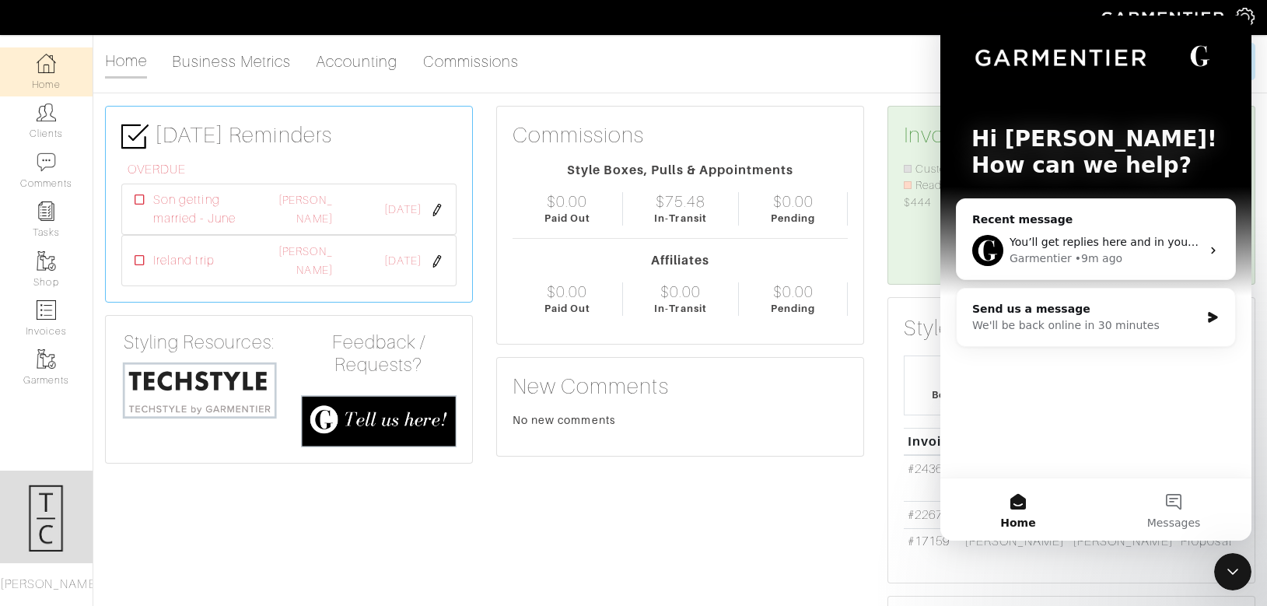
click at [1236, 568] on icon "Close Intercom Messenger" at bounding box center [1232, 571] width 19 height 19
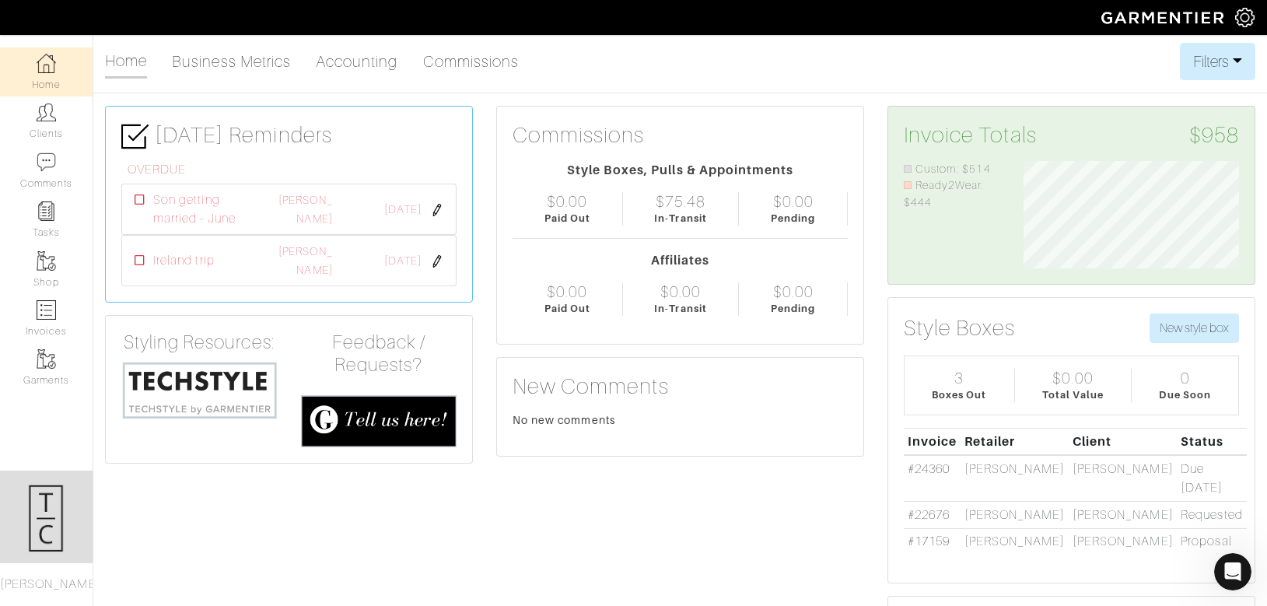
scroll to position [0, 0]
click at [74, 318] on link "Invoices" at bounding box center [46, 318] width 93 height 49
select select
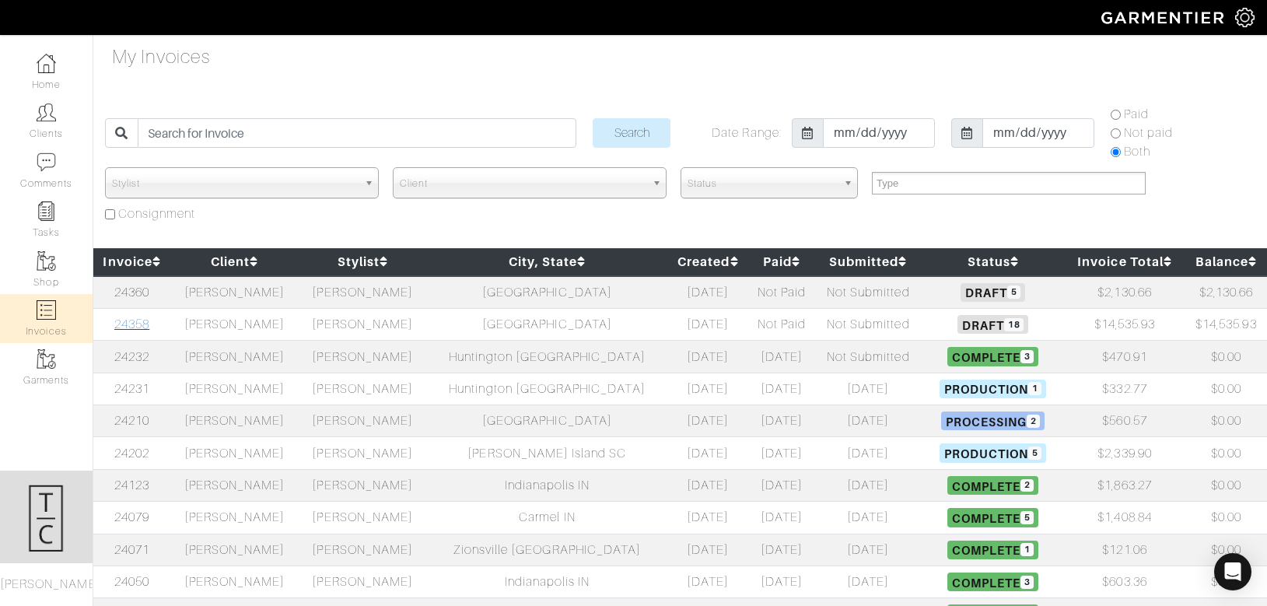
click at [132, 320] on link "24358" at bounding box center [131, 324] width 35 height 14
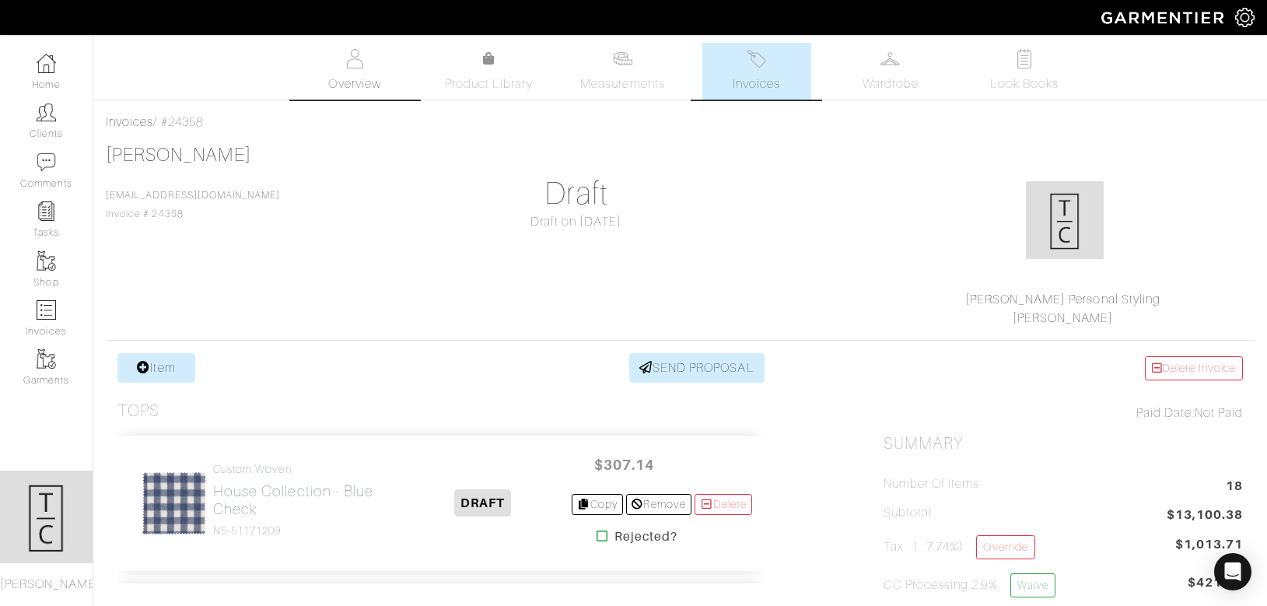
click at [366, 70] on link "Overview" at bounding box center [354, 71] width 109 height 57
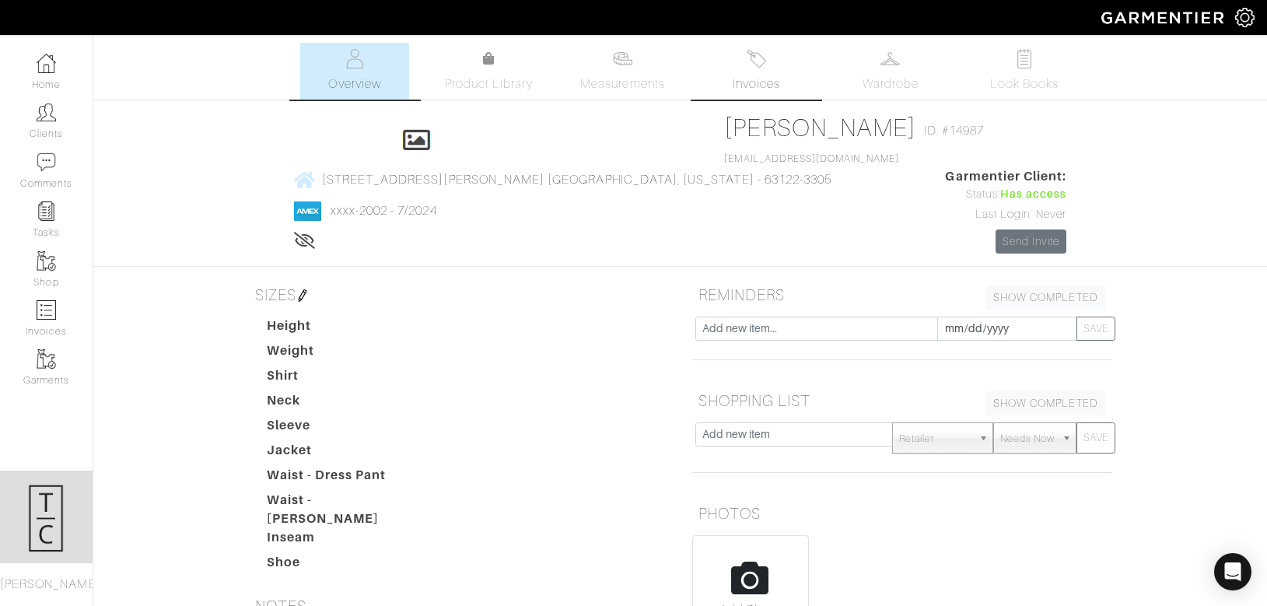
click at [785, 83] on link "Invoices" at bounding box center [756, 71] width 109 height 57
